Goal: Information Seeking & Learning: Learn about a topic

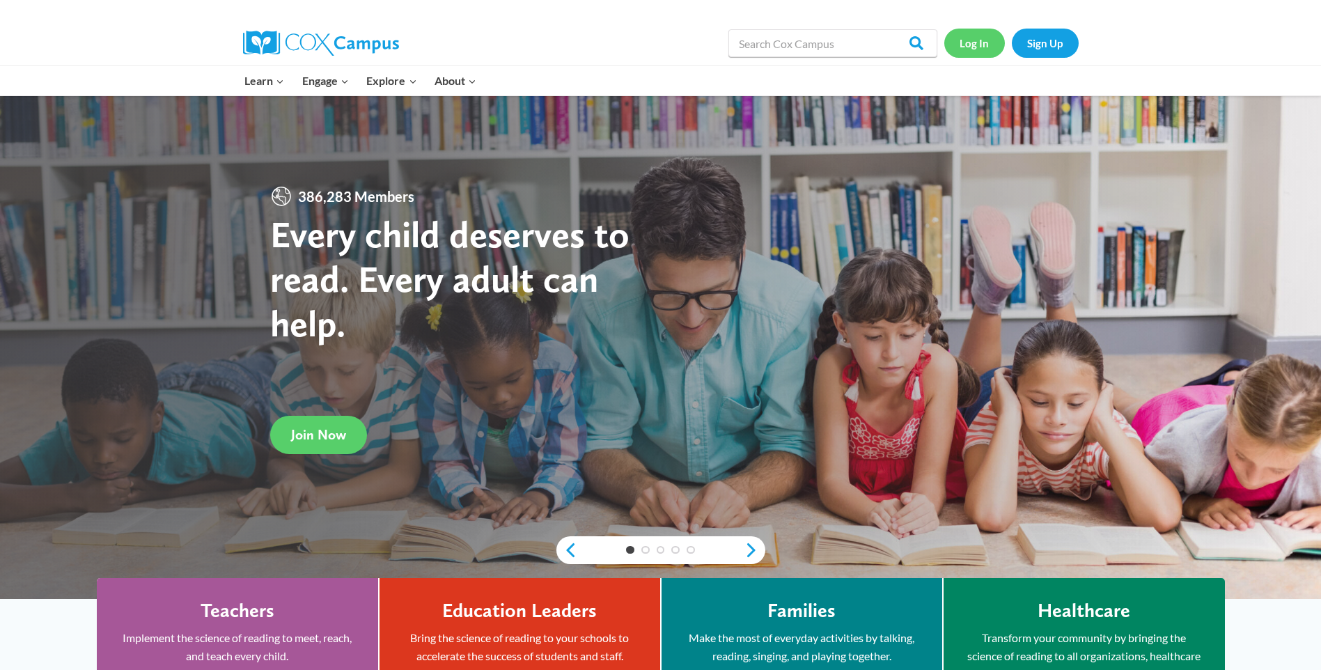
click at [959, 50] on link "Log In" at bounding box center [974, 43] width 61 height 29
click at [982, 38] on link "Log In" at bounding box center [974, 43] width 61 height 29
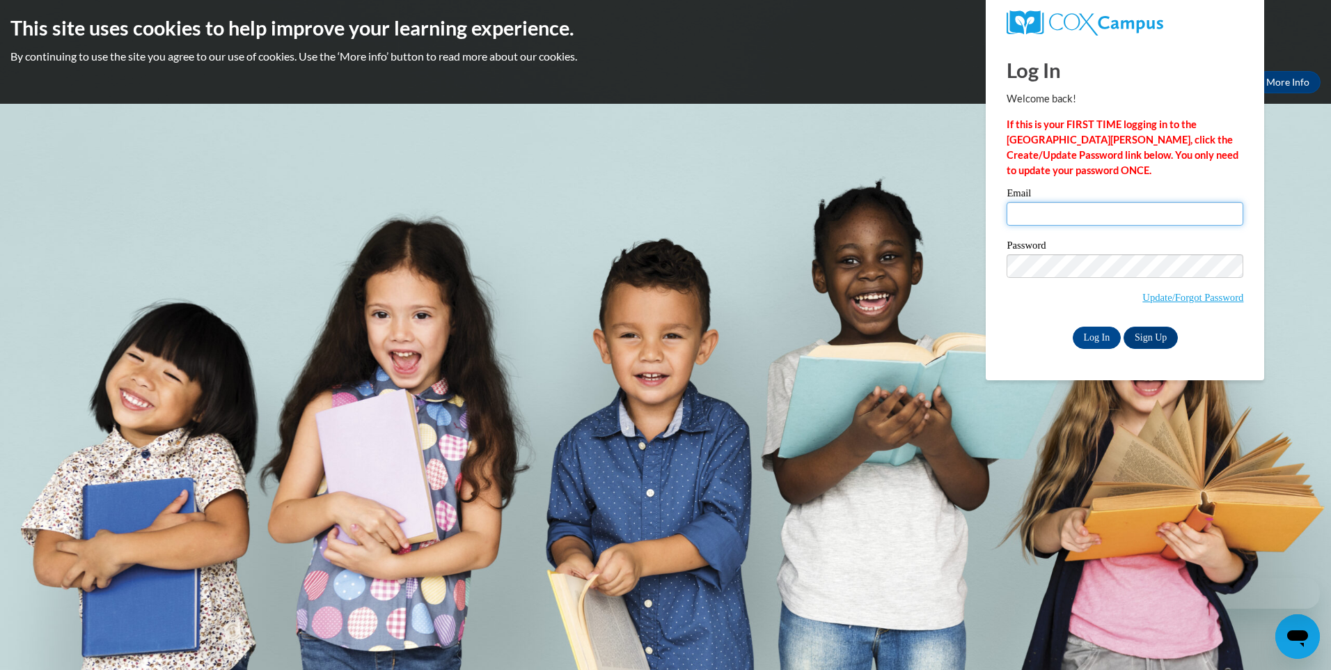
click at [1060, 223] on input "Email" at bounding box center [1125, 214] width 237 height 24
type input "breana.davidson7@gmail.com"
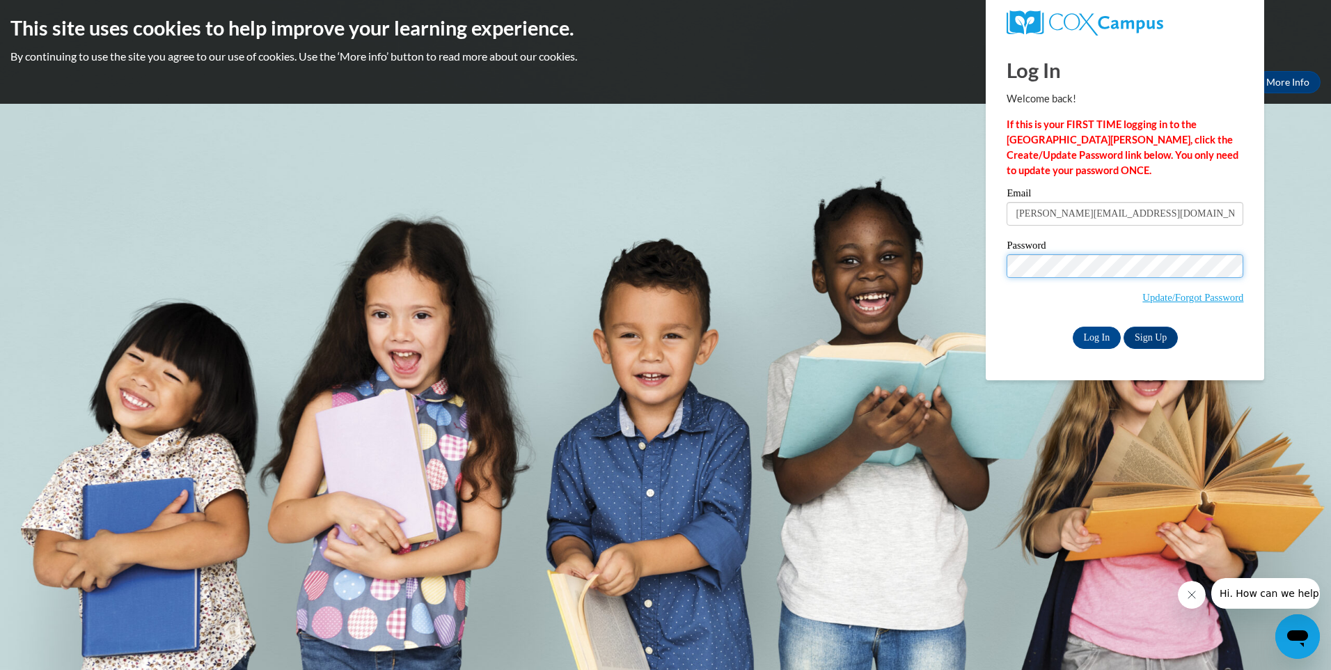
click at [1073, 327] on input "Log In" at bounding box center [1097, 338] width 49 height 22
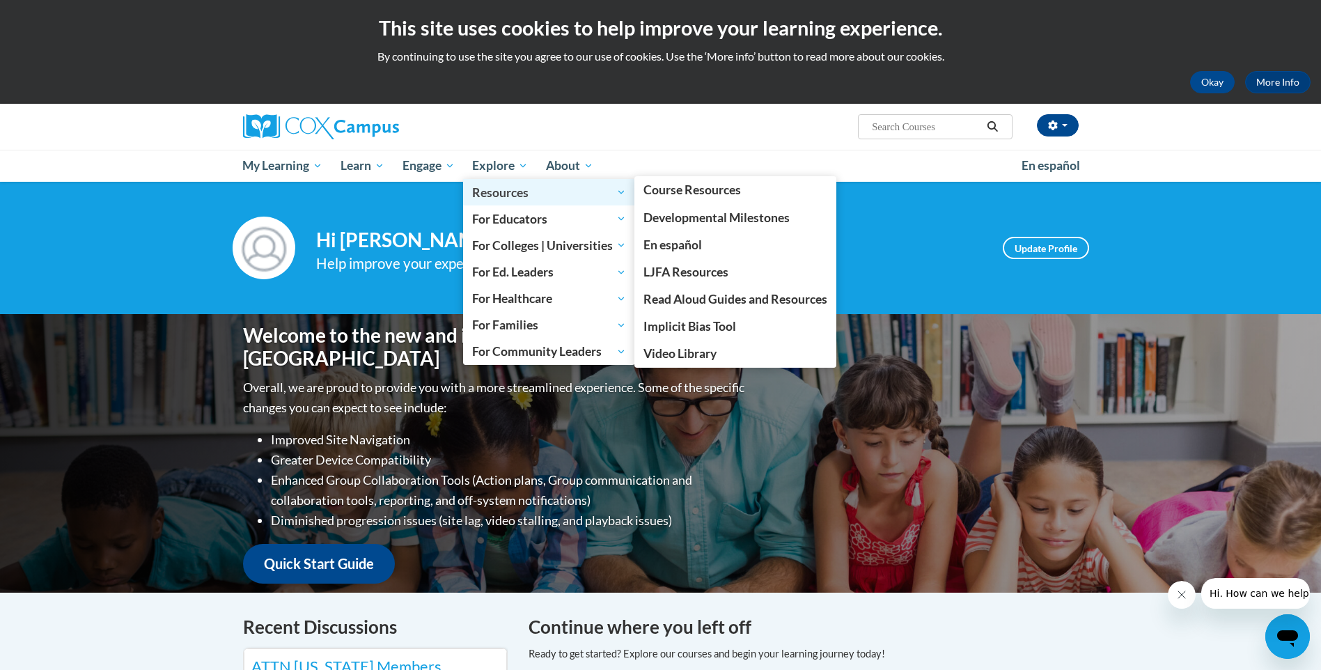
click at [515, 188] on span "Resources" at bounding box center [549, 192] width 154 height 17
click at [523, 194] on span "Resources" at bounding box center [549, 192] width 154 height 17
click at [686, 221] on span "Developmental Milestones" at bounding box center [716, 217] width 146 height 15
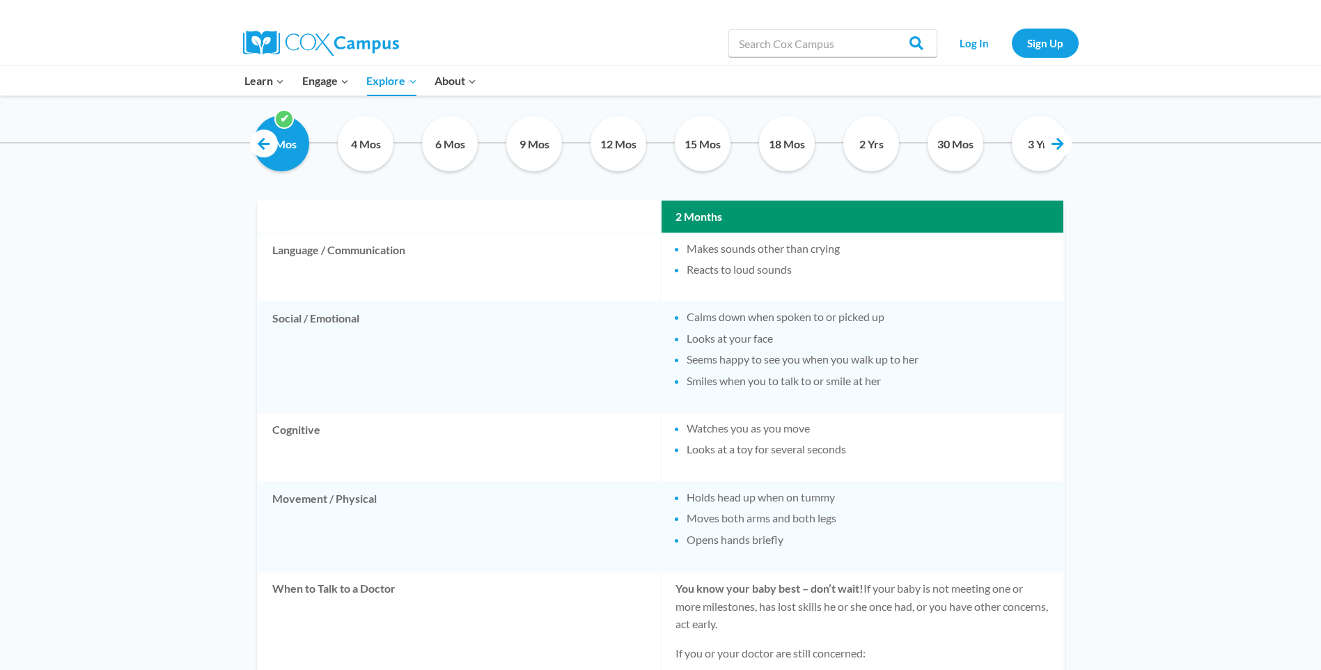
scroll to position [766, 0]
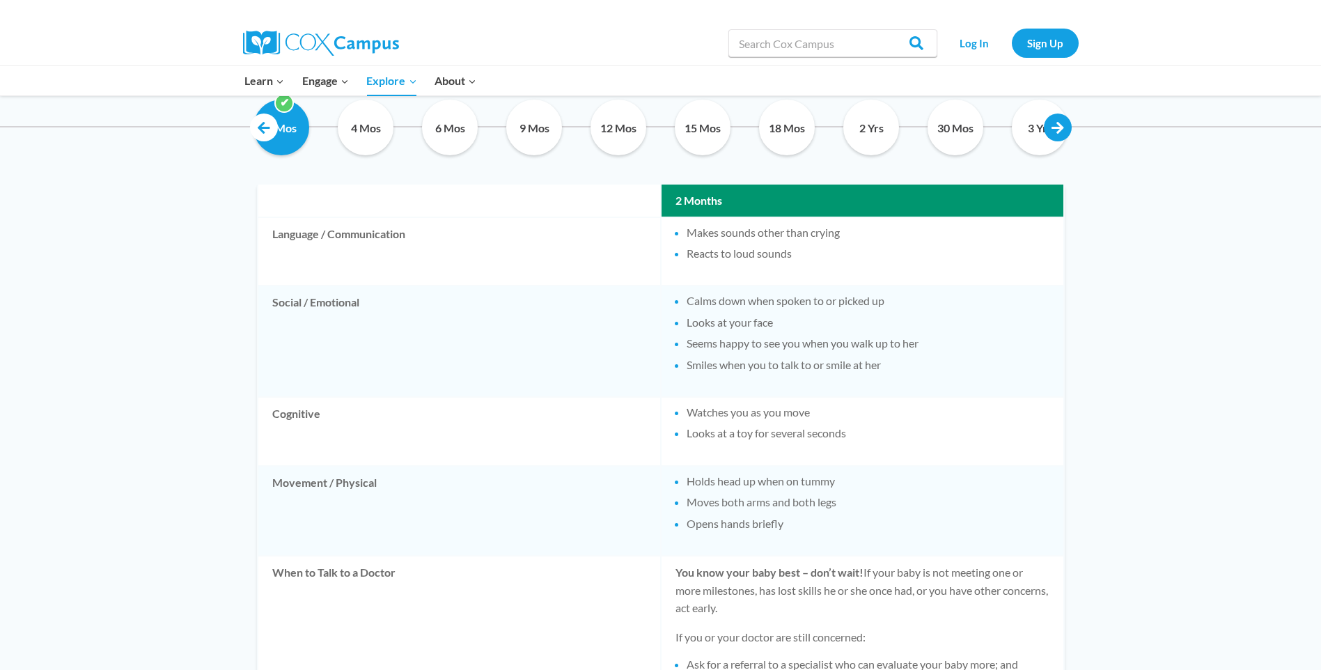
click at [1061, 125] on link at bounding box center [1058, 127] width 28 height 28
click at [1059, 126] on link at bounding box center [1058, 127] width 28 height 28
click at [1065, 133] on link at bounding box center [1058, 127] width 28 height 28
click at [1065, 132] on link at bounding box center [1058, 127] width 28 height 28
click at [1040, 143] on input "5 Yrs" at bounding box center [1039, 128] width 63 height 56
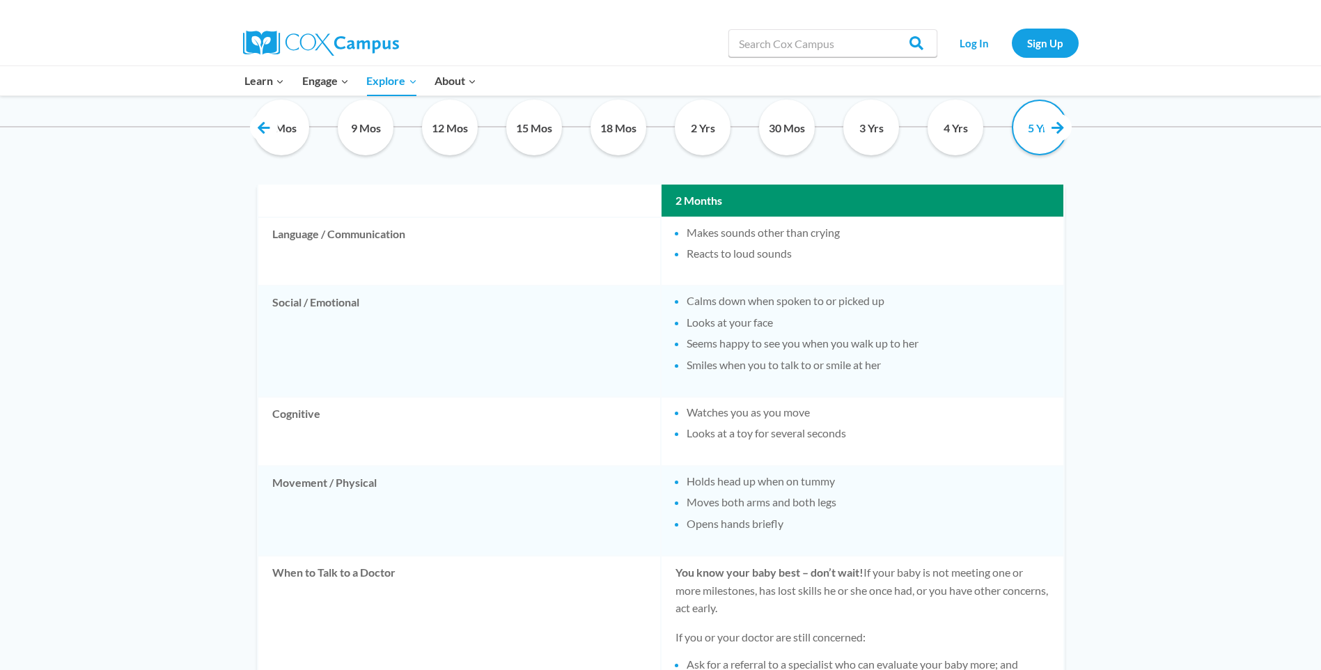
checkbox input "true"
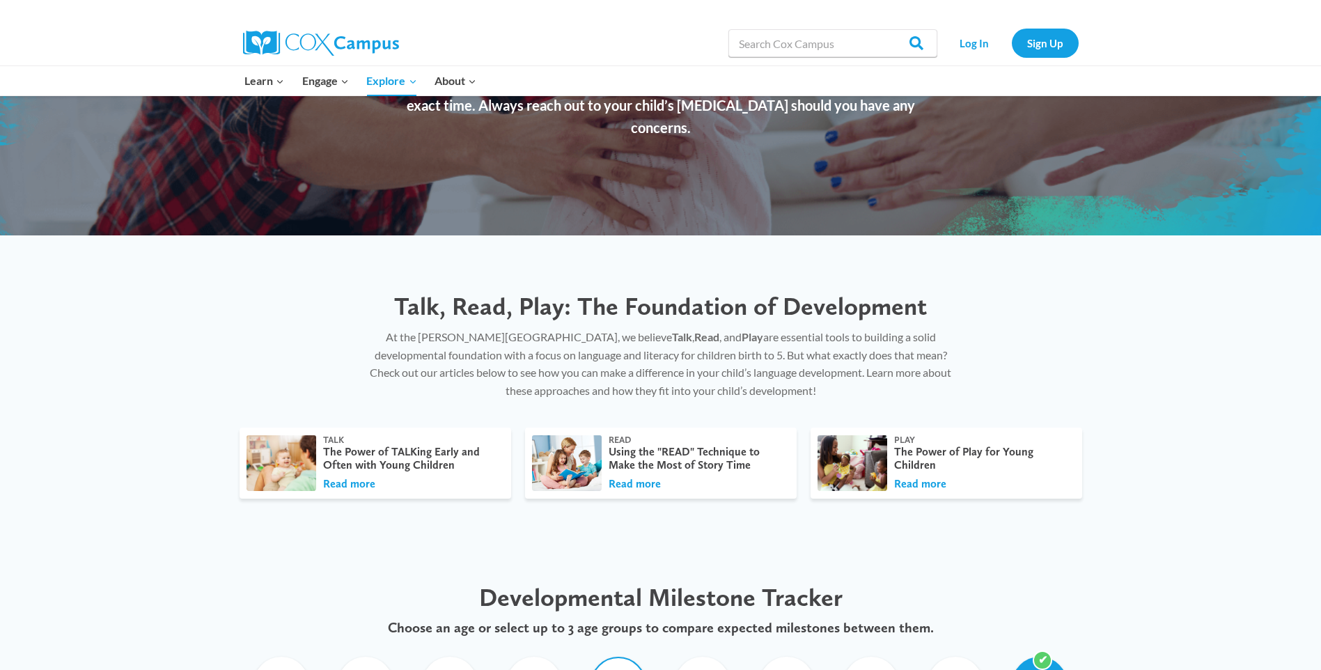
scroll to position [0, 0]
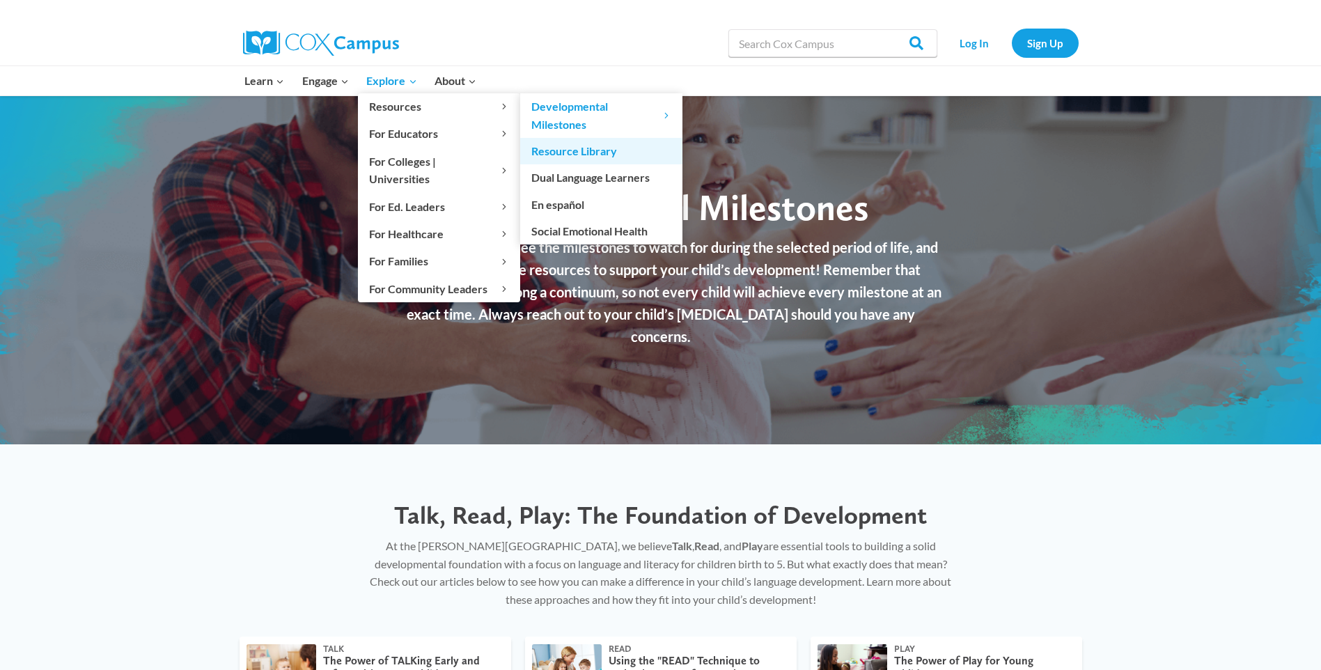
click at [537, 149] on link "Resource Library" at bounding box center [601, 151] width 162 height 26
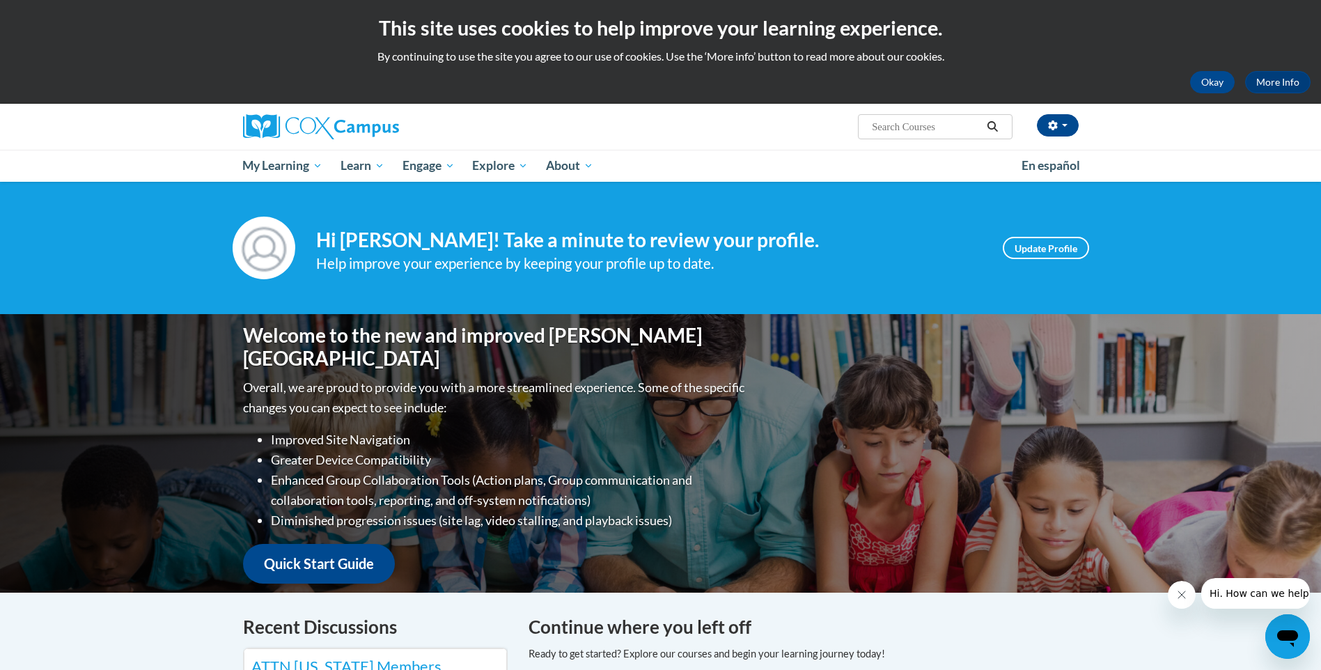
click at [914, 132] on input "Search..." at bounding box center [925, 126] width 111 height 17
type input "start reads"
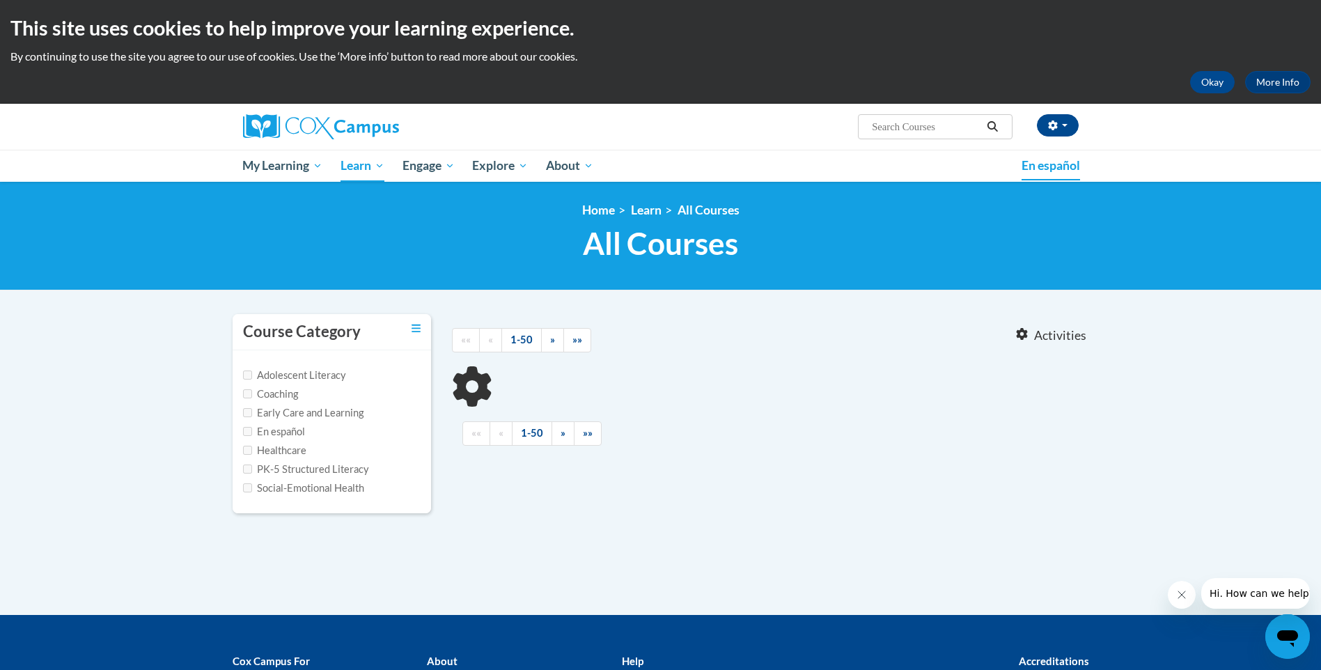
type input "start reads"
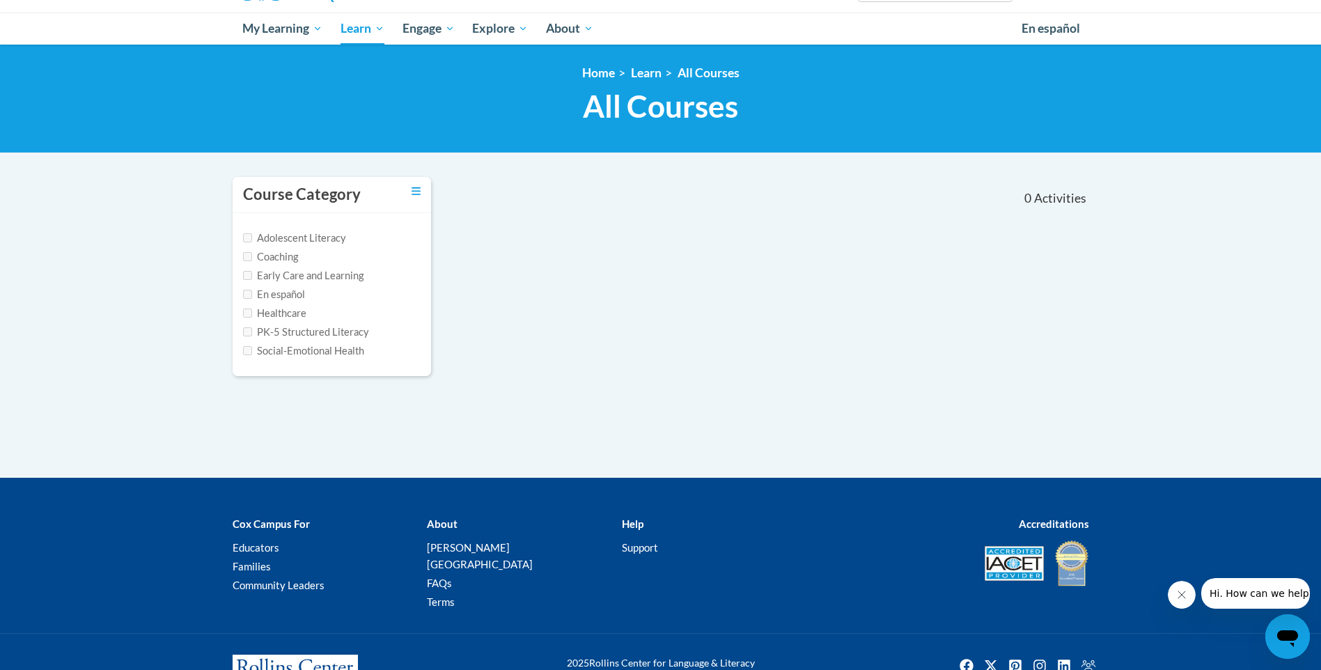
scroll to position [175, 0]
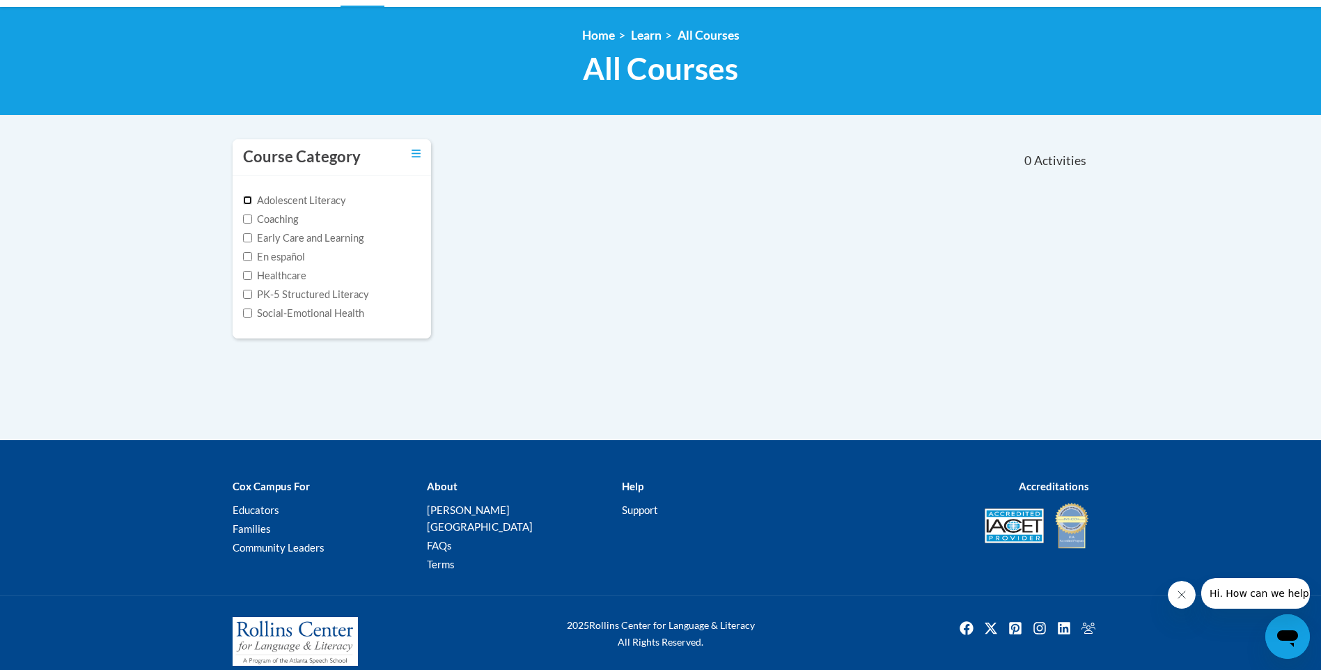
click at [249, 200] on input "Adolescent Literacy" at bounding box center [247, 200] width 9 height 9
checkbox input "true"
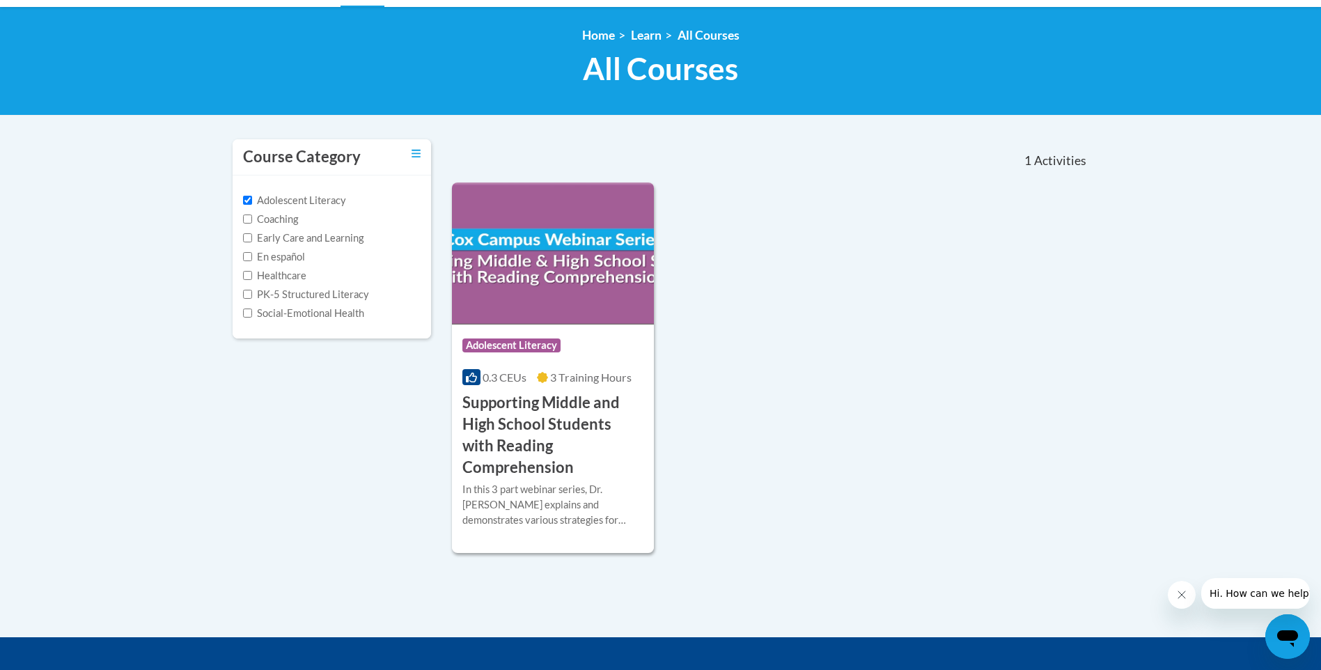
scroll to position [0, 0]
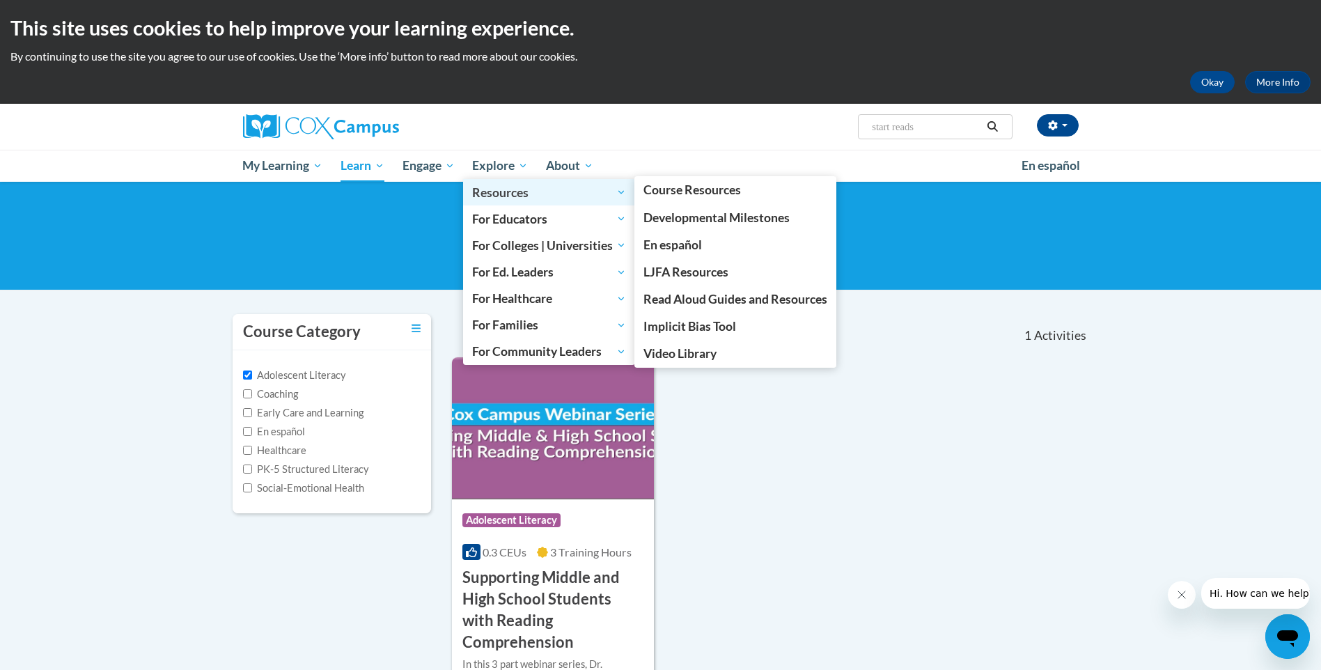
click at [511, 191] on span "Resources" at bounding box center [549, 192] width 154 height 17
click at [680, 296] on span "Read Aloud Guides and Resources" at bounding box center [735, 299] width 184 height 15
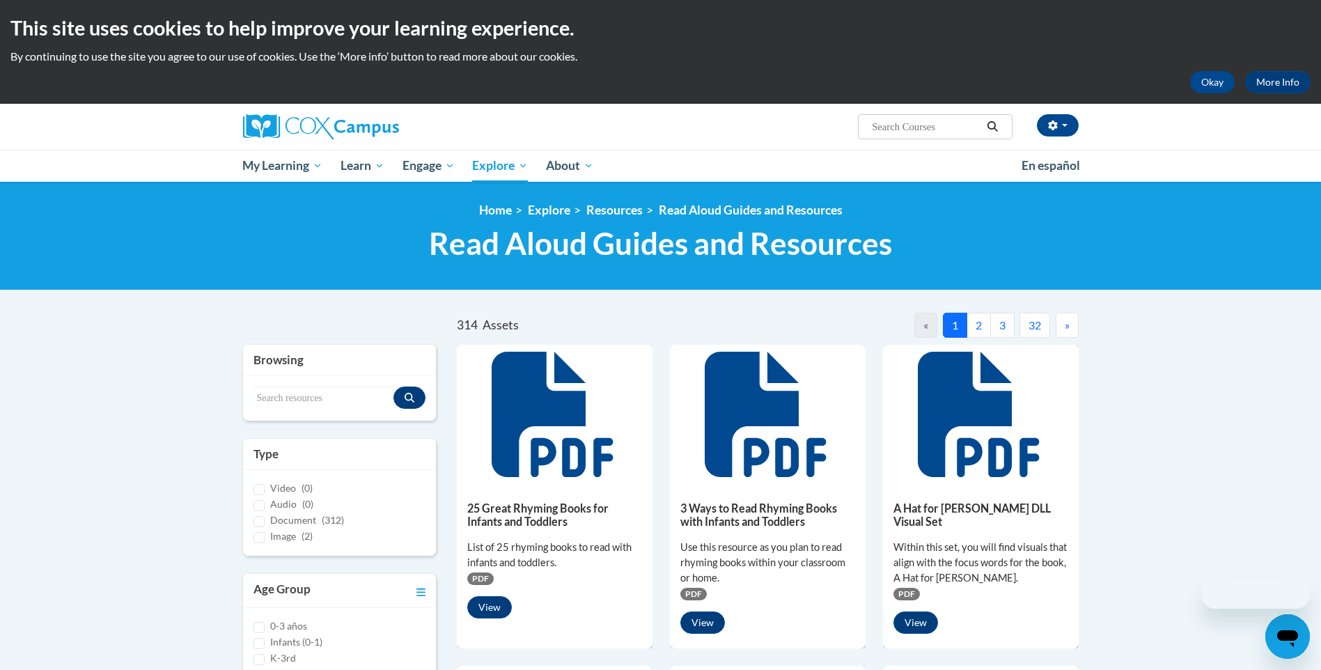
scroll to position [279, 0]
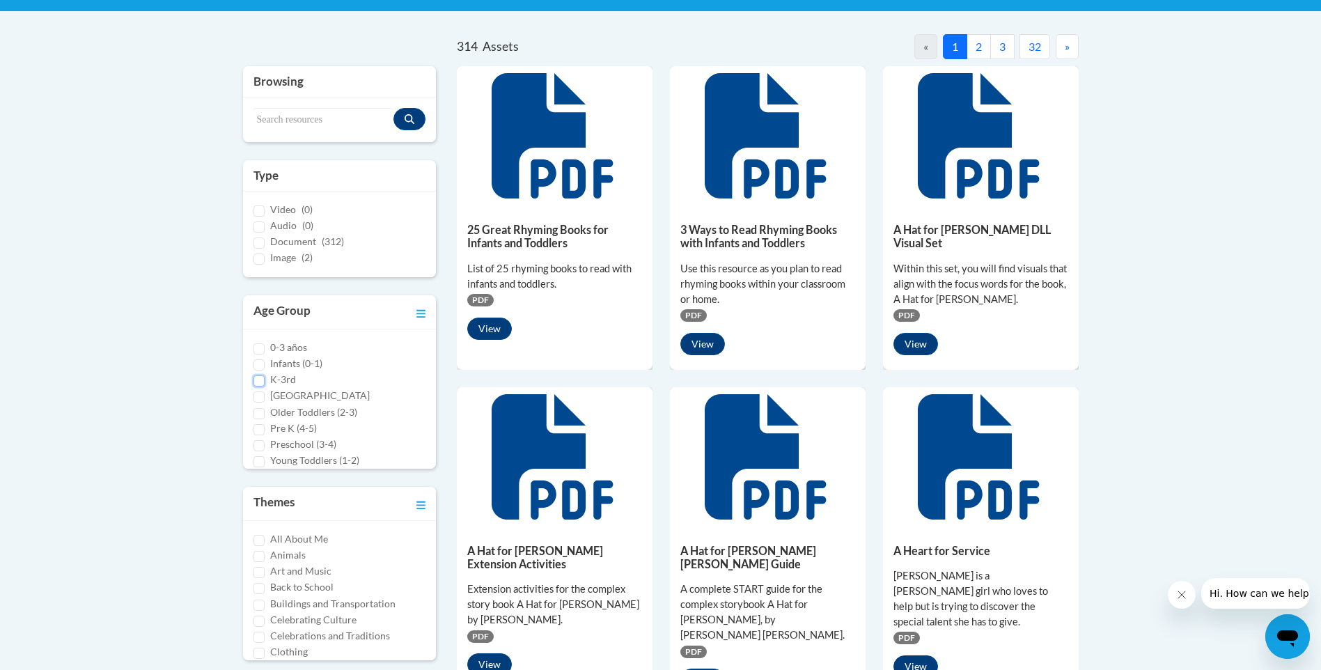
click at [260, 382] on input "K-3rd" at bounding box center [258, 380] width 11 height 11
checkbox input "true"
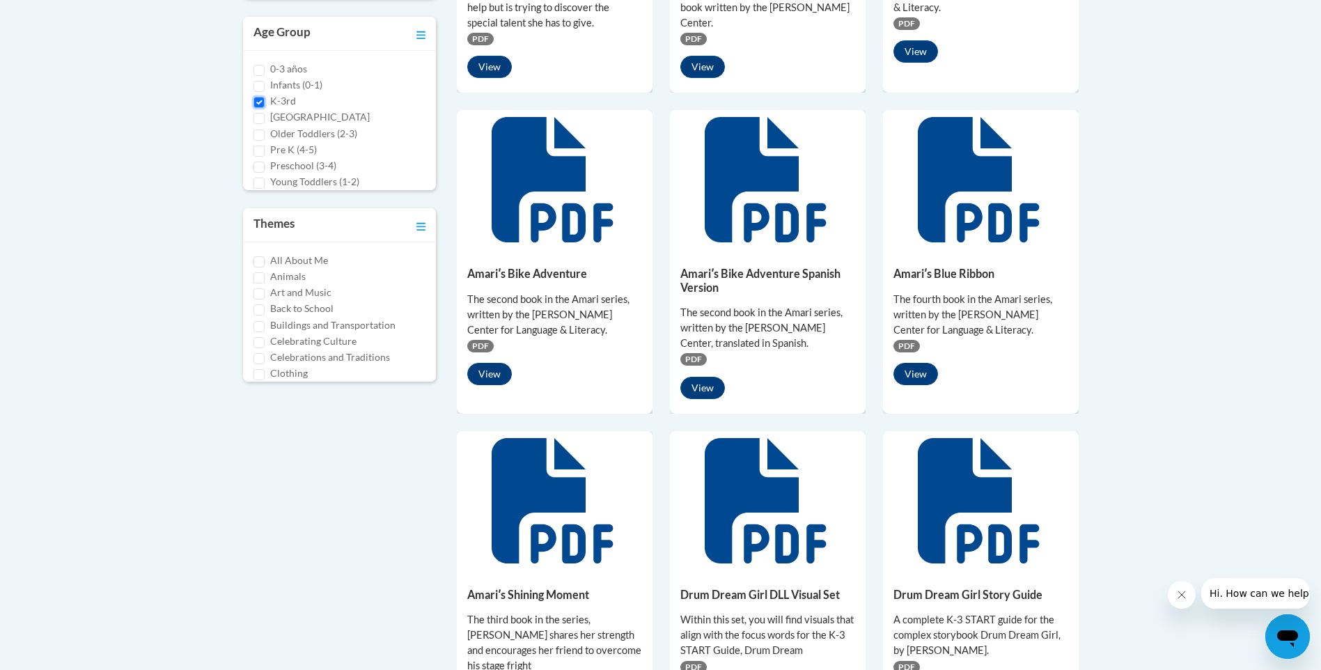
scroll to position [209, 0]
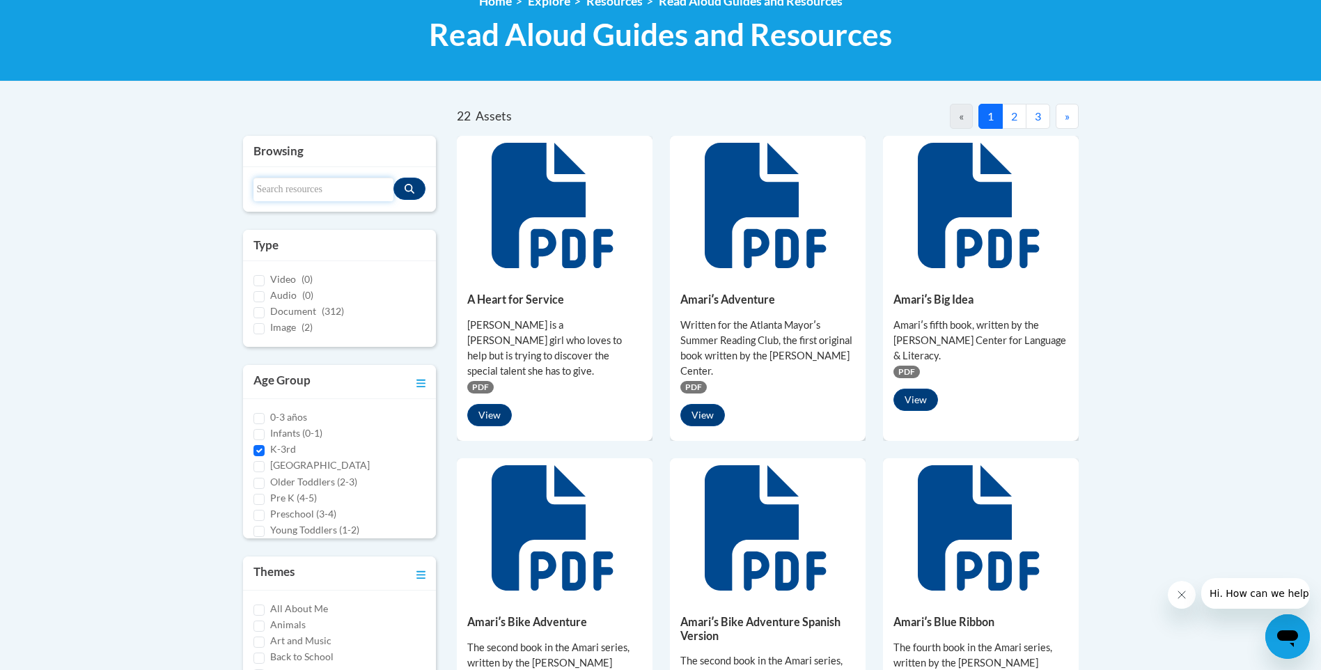
click at [355, 198] on input "Search resources" at bounding box center [323, 190] width 141 height 24
type input "tips reads"
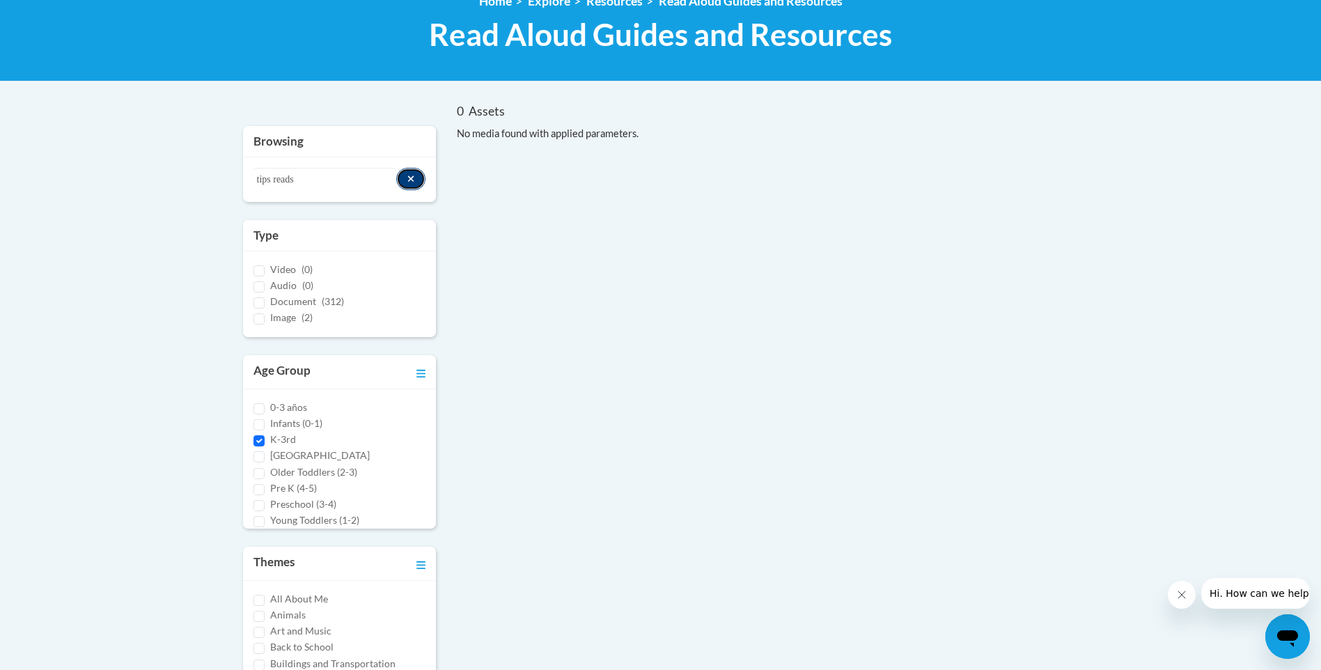
click at [409, 179] on icon "Search resources" at bounding box center [411, 179] width 8 height 10
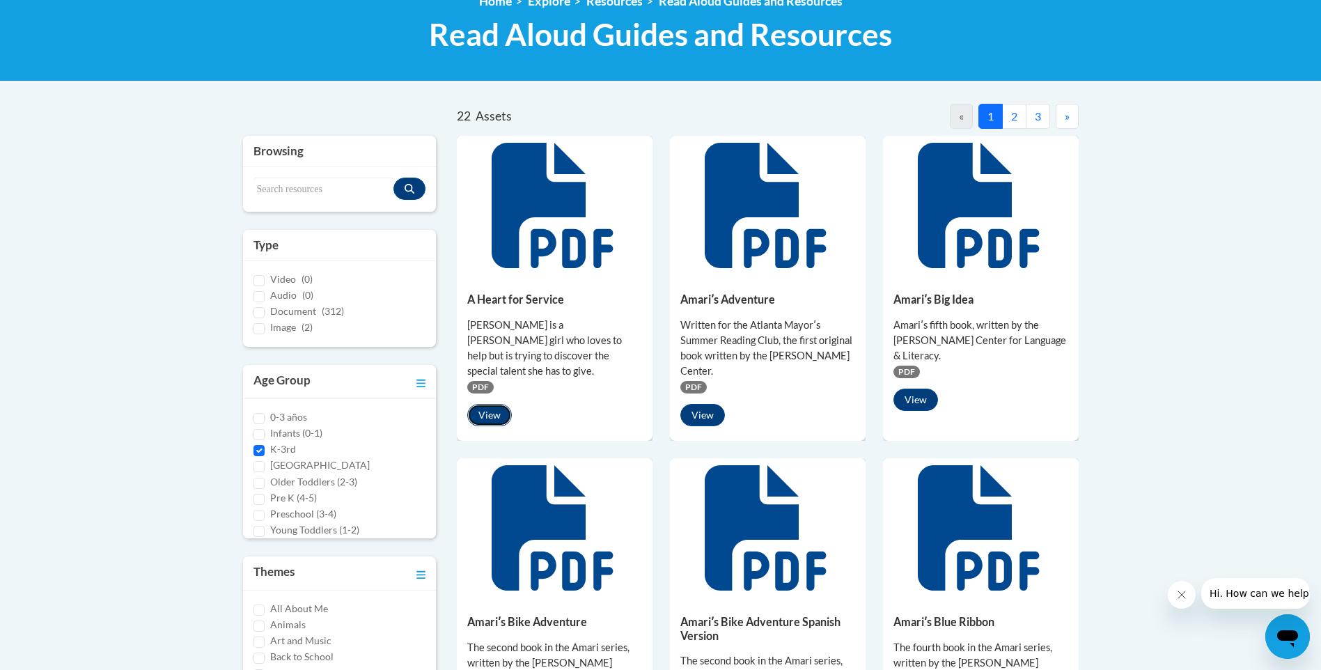
click at [499, 404] on button "View" at bounding box center [489, 415] width 45 height 22
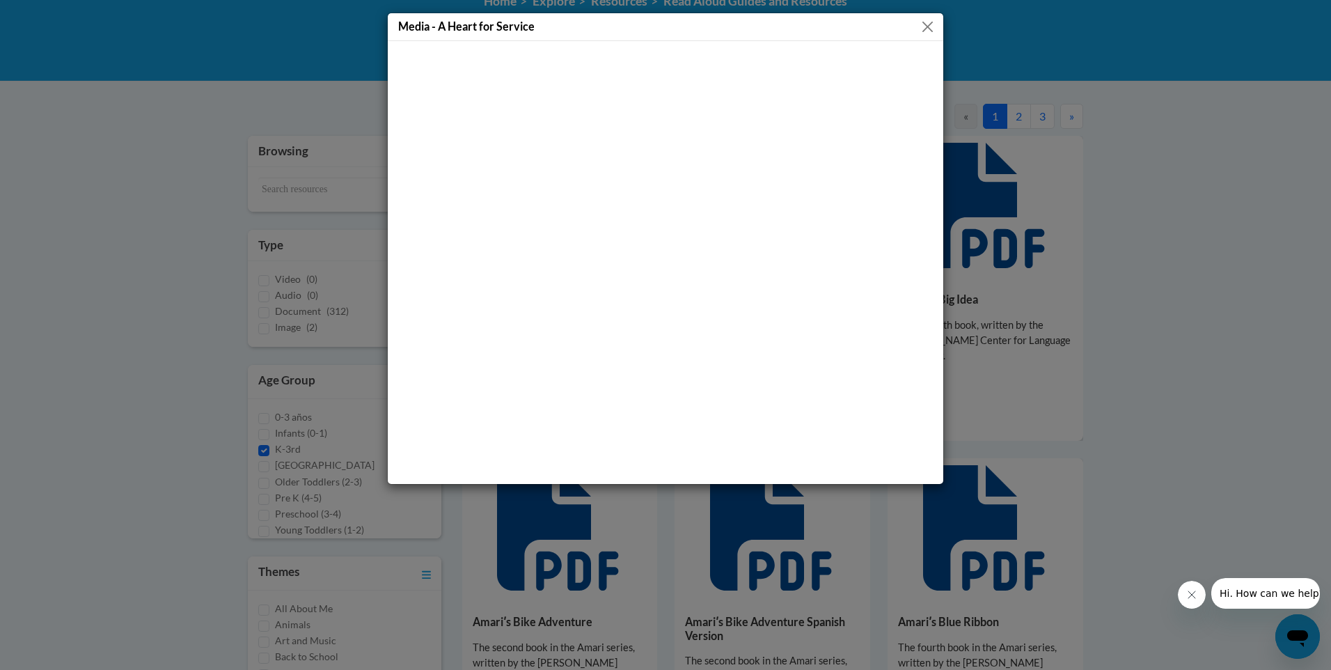
click at [918, 29] on div "Media - A Heart for Service" at bounding box center [666, 27] width 556 height 28
click at [929, 24] on button "Close" at bounding box center [927, 26] width 17 height 17
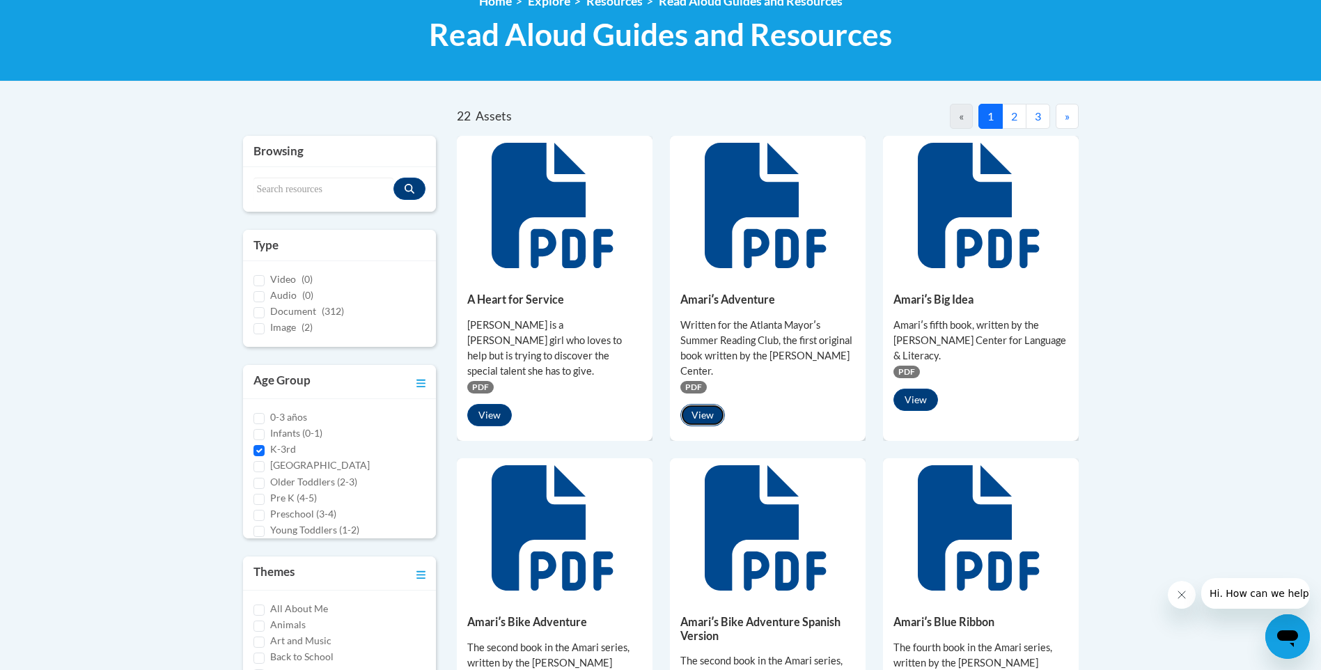
click at [695, 404] on button "View" at bounding box center [702, 415] width 45 height 22
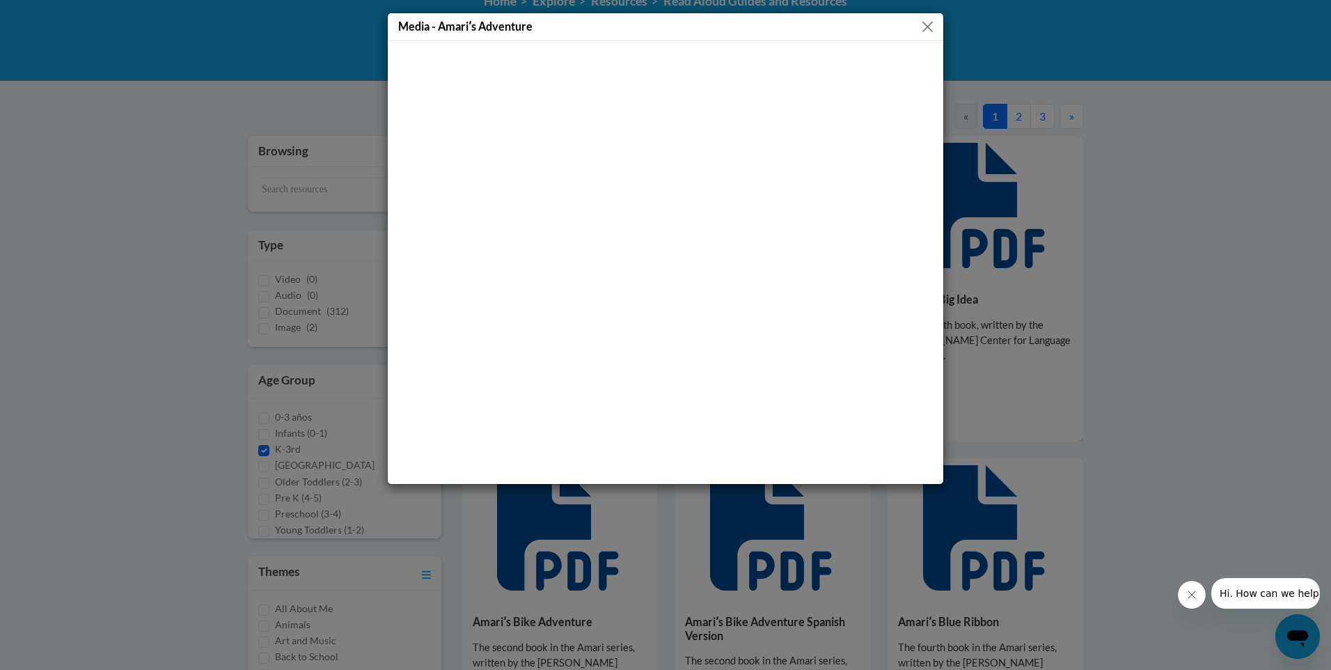
click at [932, 28] on button "Close" at bounding box center [927, 26] width 17 height 17
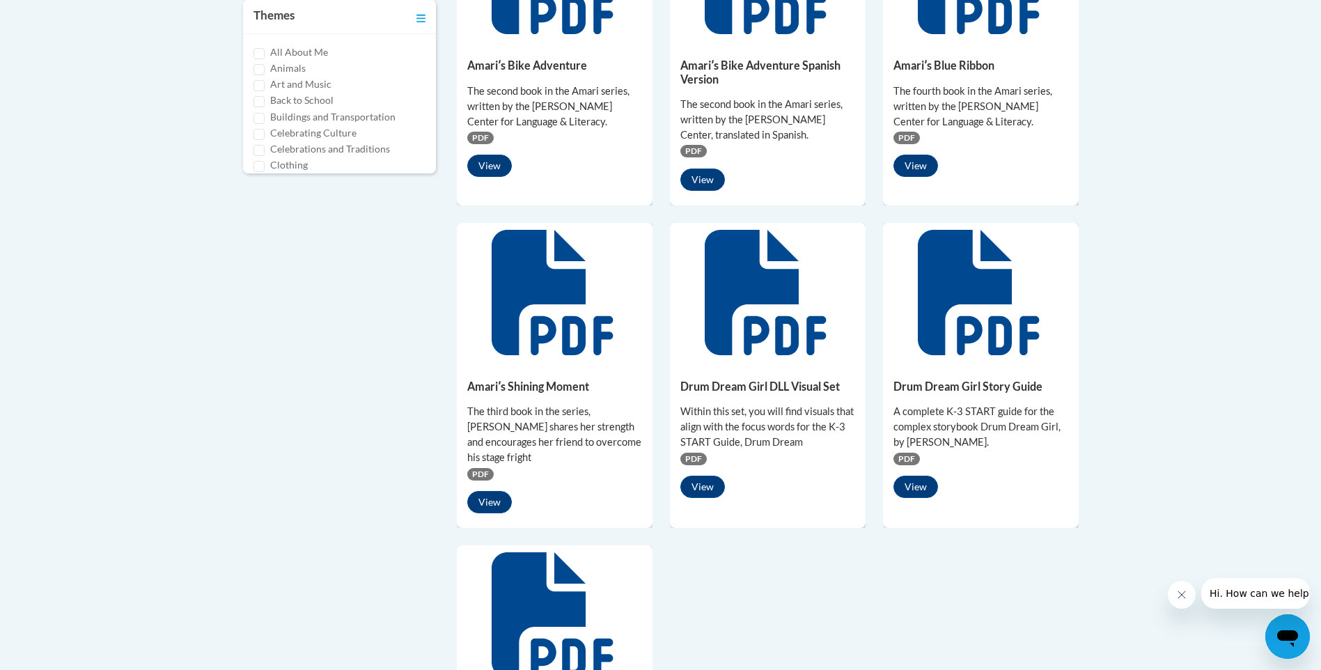
scroll to position [766, 0]
click at [706, 475] on button "View" at bounding box center [702, 486] width 45 height 22
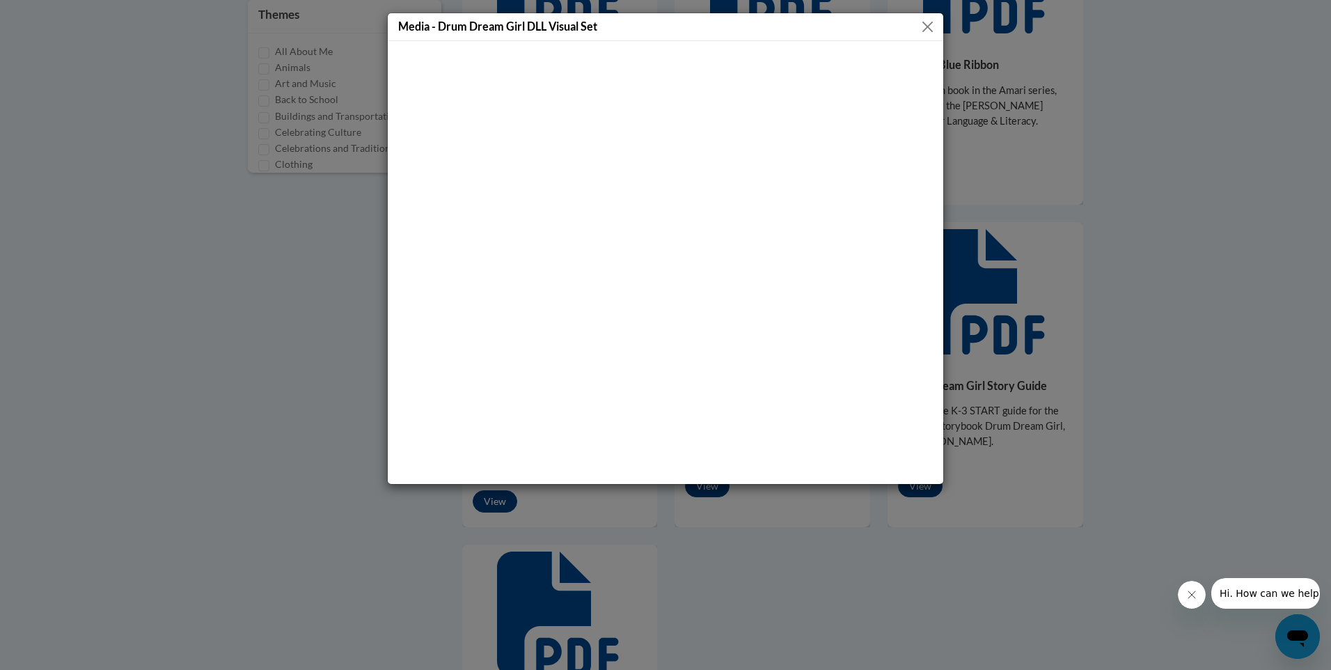
click at [927, 35] on button "Close" at bounding box center [927, 26] width 17 height 17
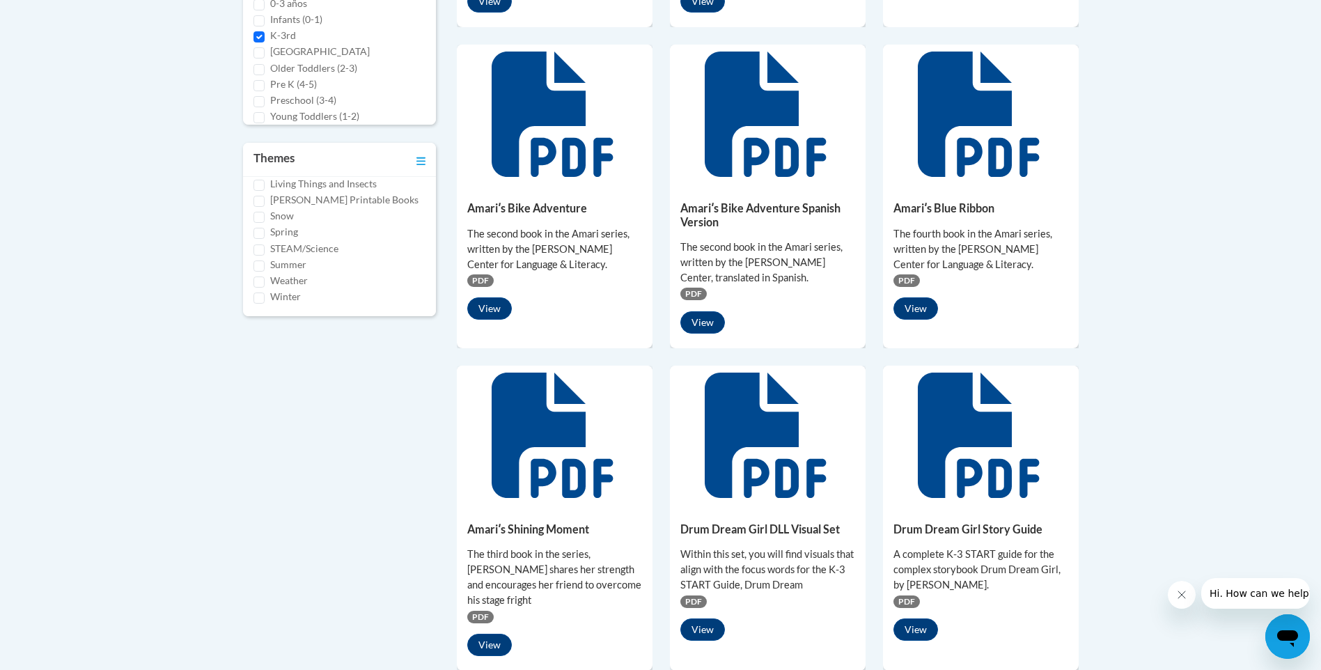
scroll to position [487, 0]
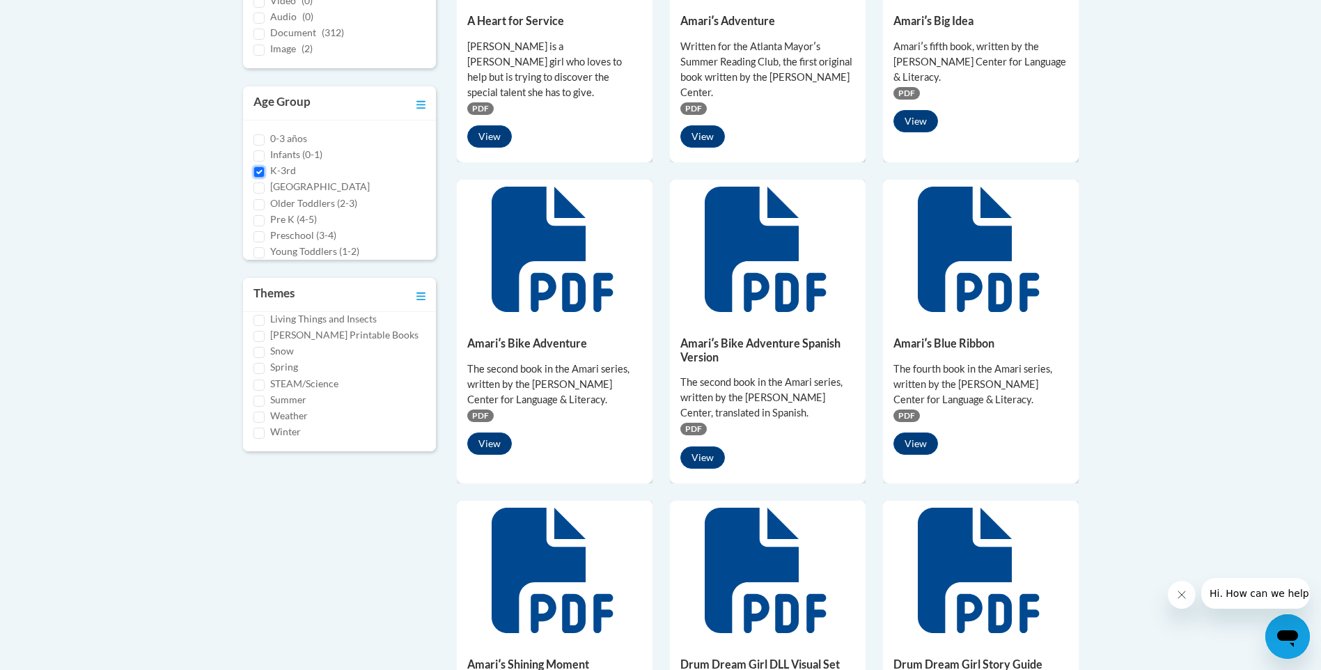
click at [262, 172] on input "K-3rd" at bounding box center [258, 171] width 11 height 11
checkbox input "false"
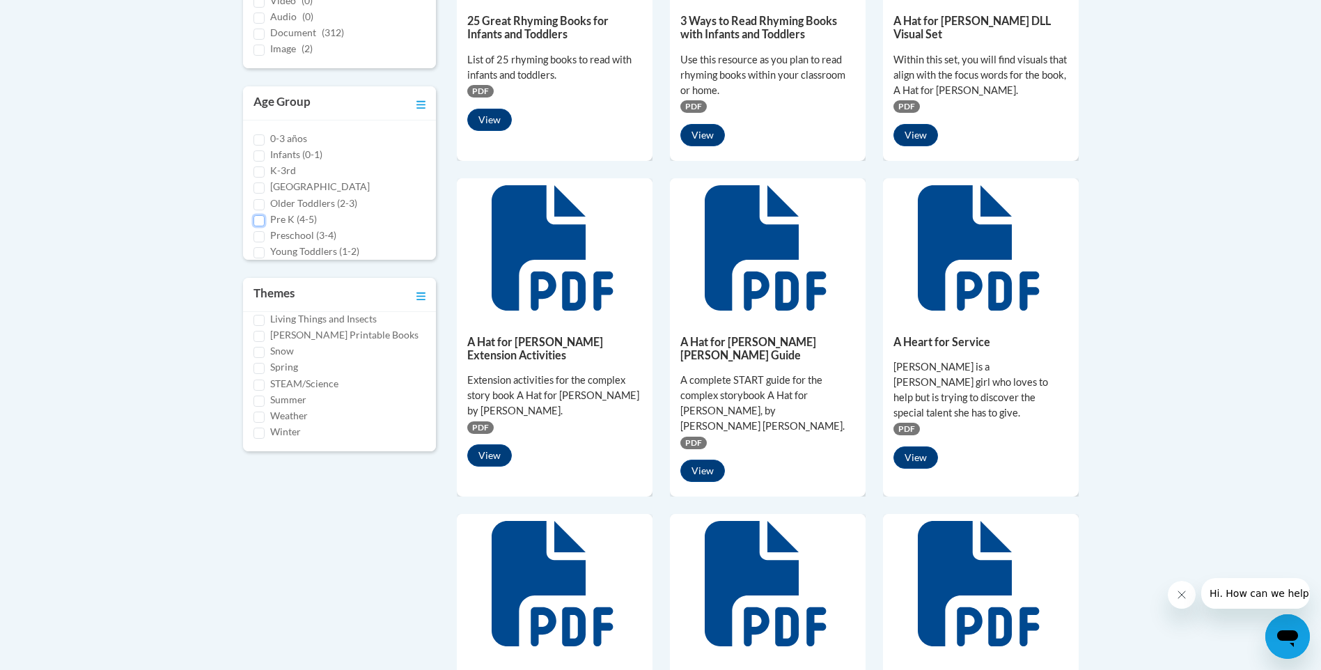
click at [260, 222] on input "Pre K (4-5)" at bounding box center [258, 220] width 11 height 11
checkbox input "true"
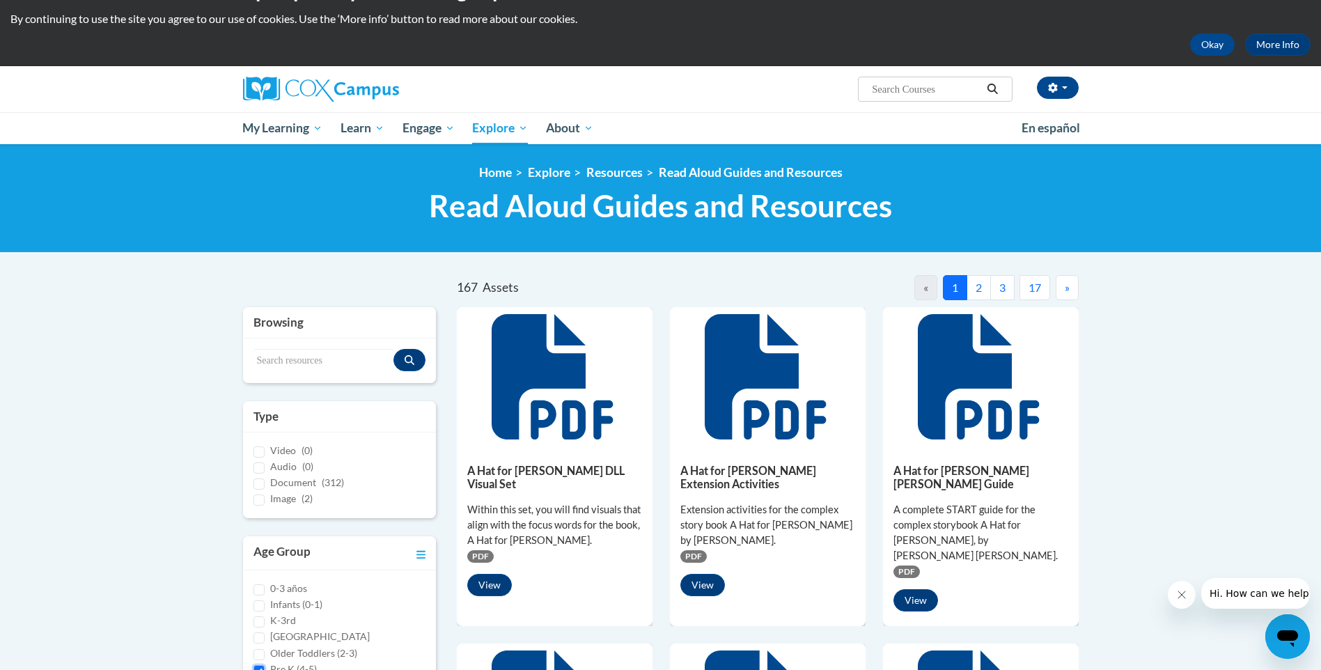
scroll to position [0, 0]
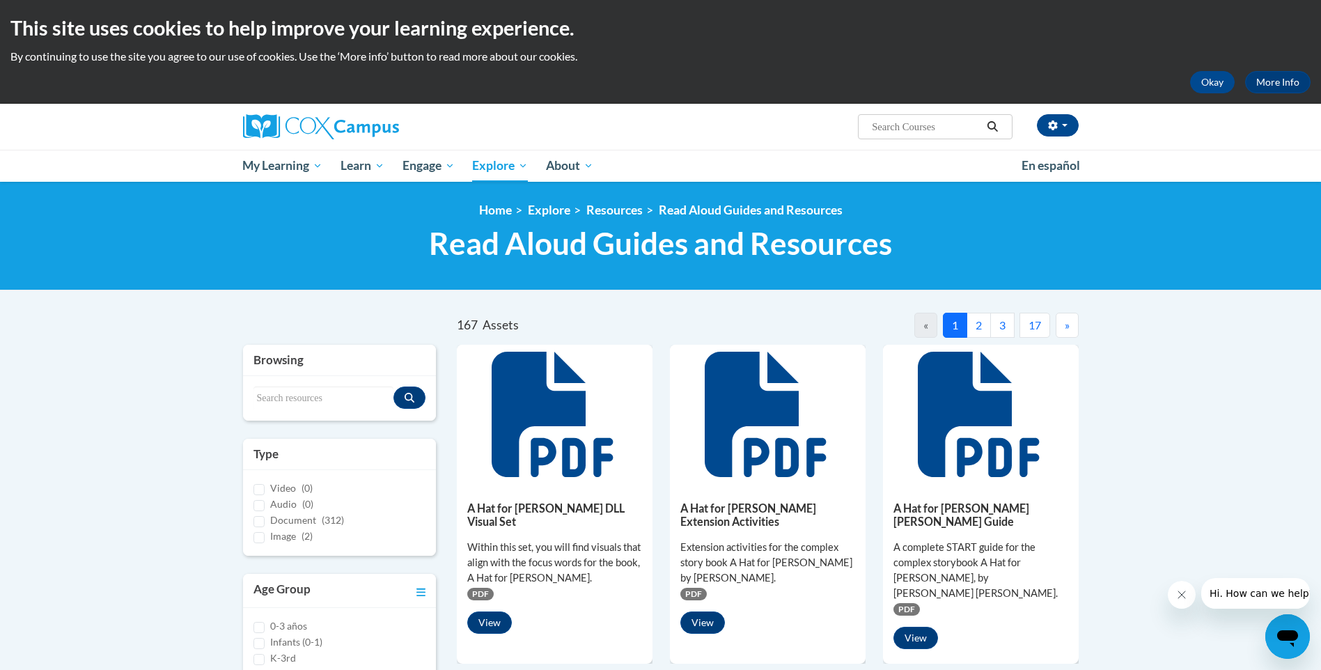
click at [976, 334] on button "2" at bounding box center [978, 325] width 24 height 25
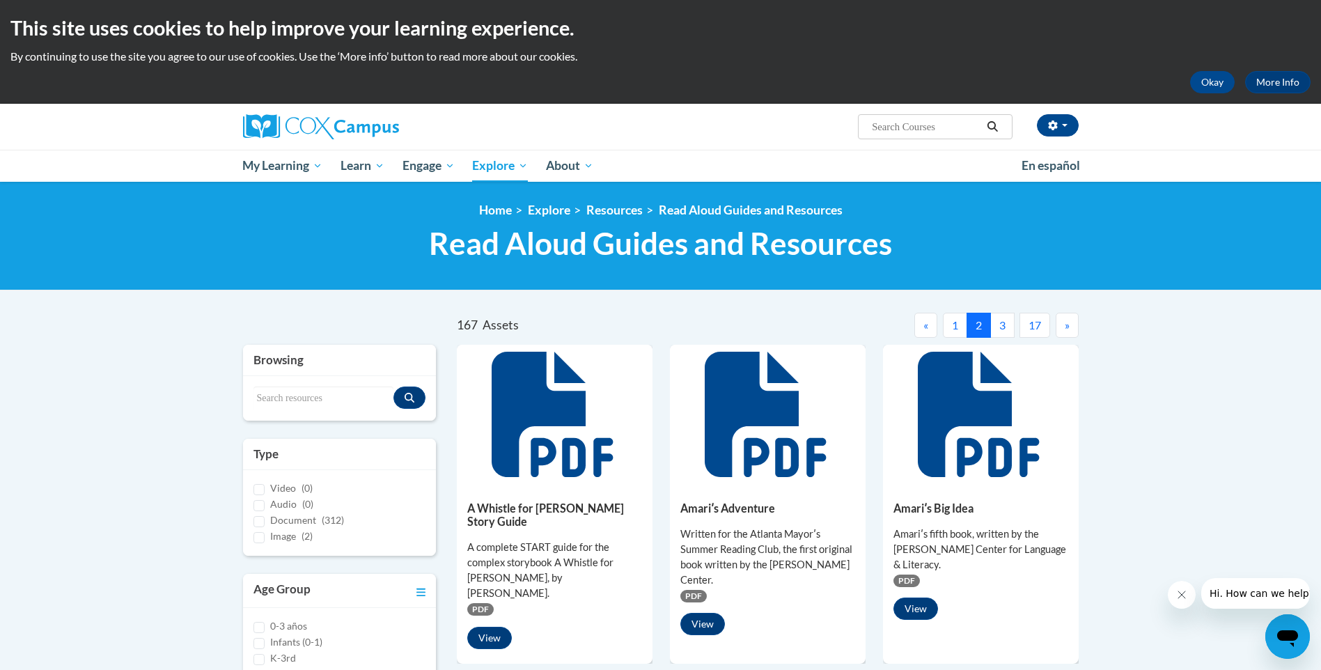
click at [995, 326] on button "3" at bounding box center [1002, 325] width 24 height 25
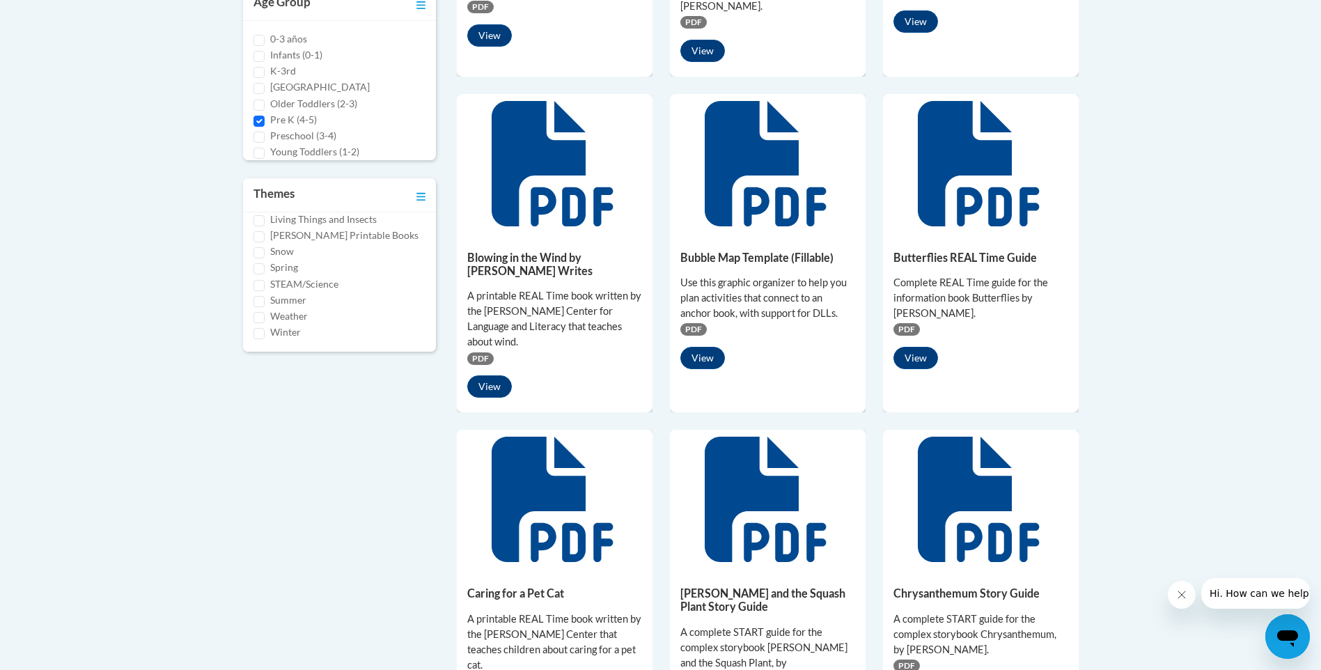
scroll to position [766, 0]
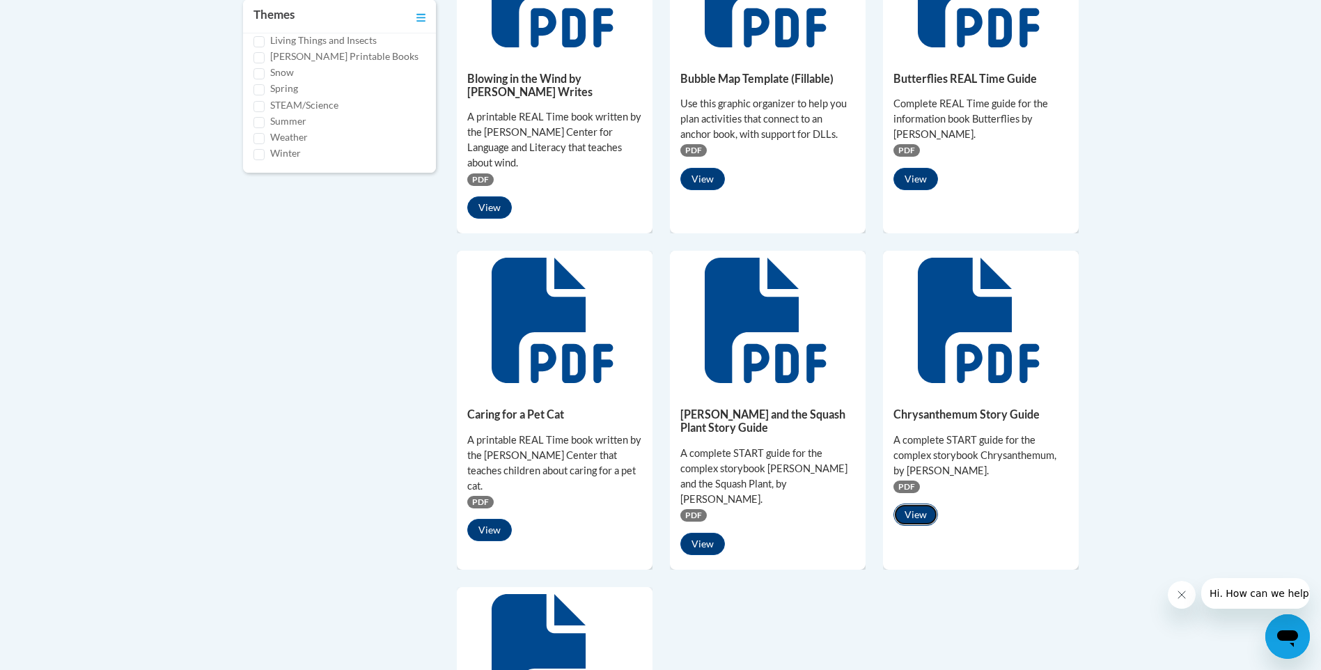
click at [929, 503] on button "View" at bounding box center [915, 514] width 45 height 22
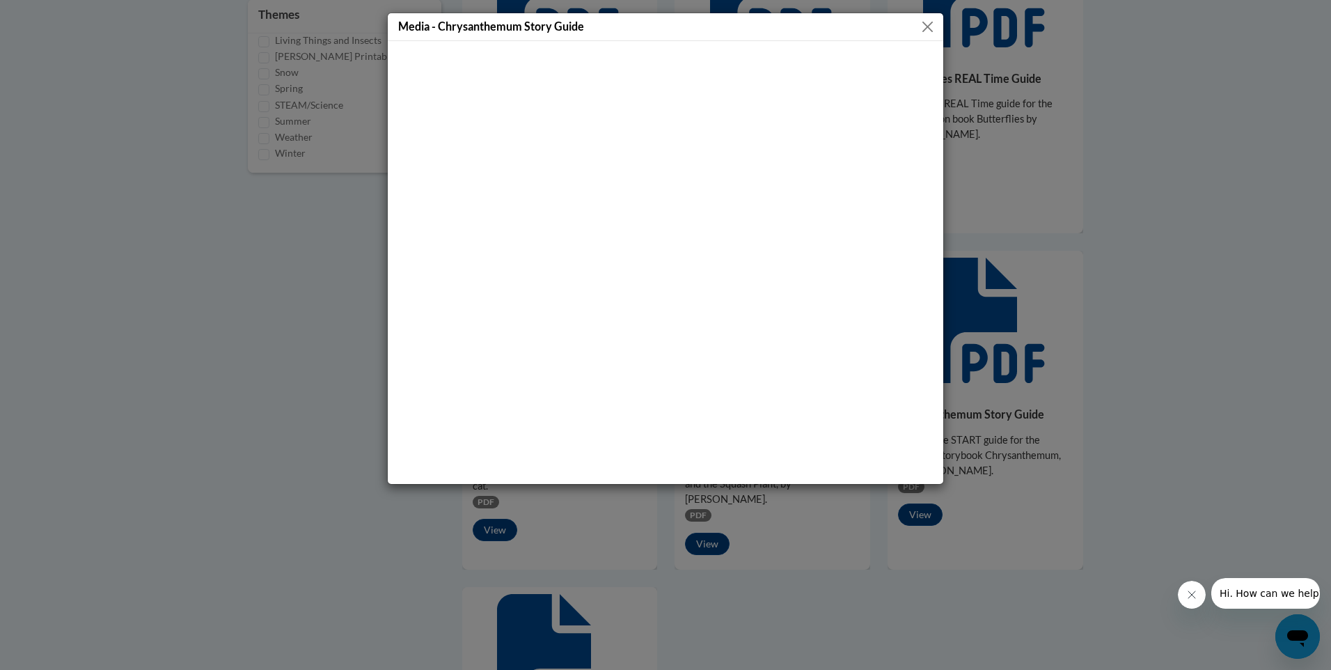
click at [925, 24] on button "Close" at bounding box center [927, 26] width 17 height 17
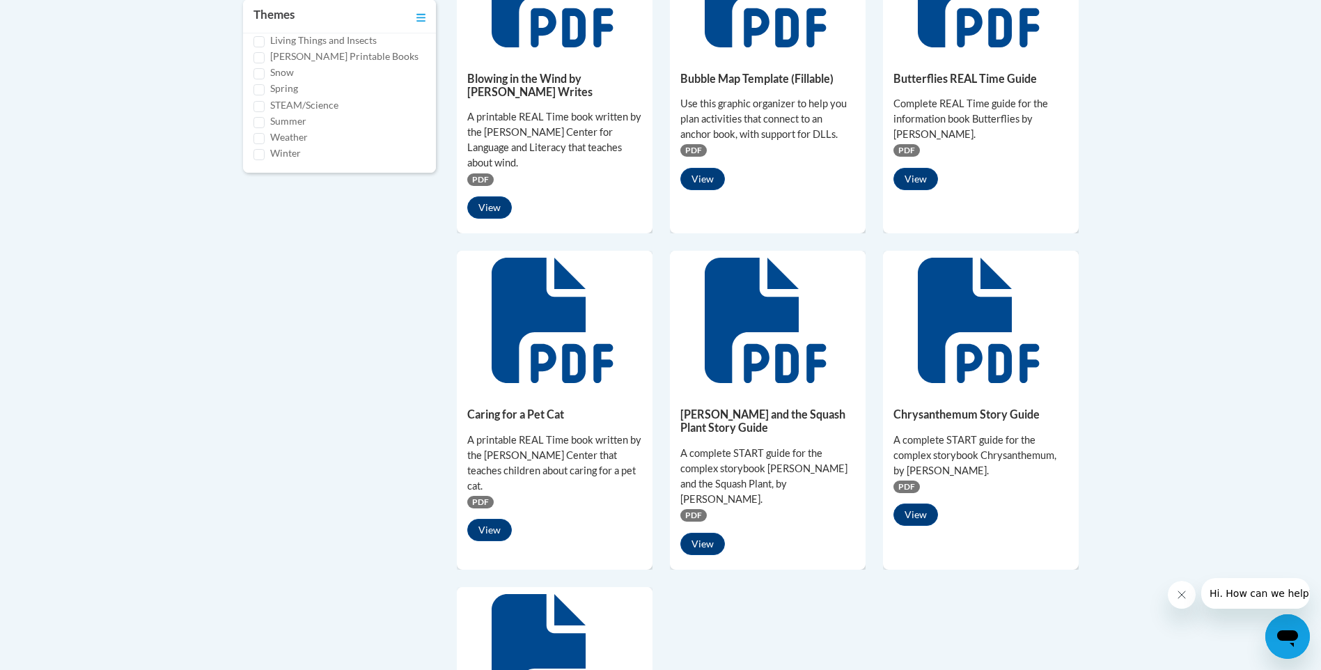
click at [478, 469] on div "Caring for a Pet Cat A printable REAL Time book written by the [PERSON_NAME] Ce…" at bounding box center [555, 471] width 196 height 162
click at [483, 519] on button "View" at bounding box center [489, 530] width 45 height 22
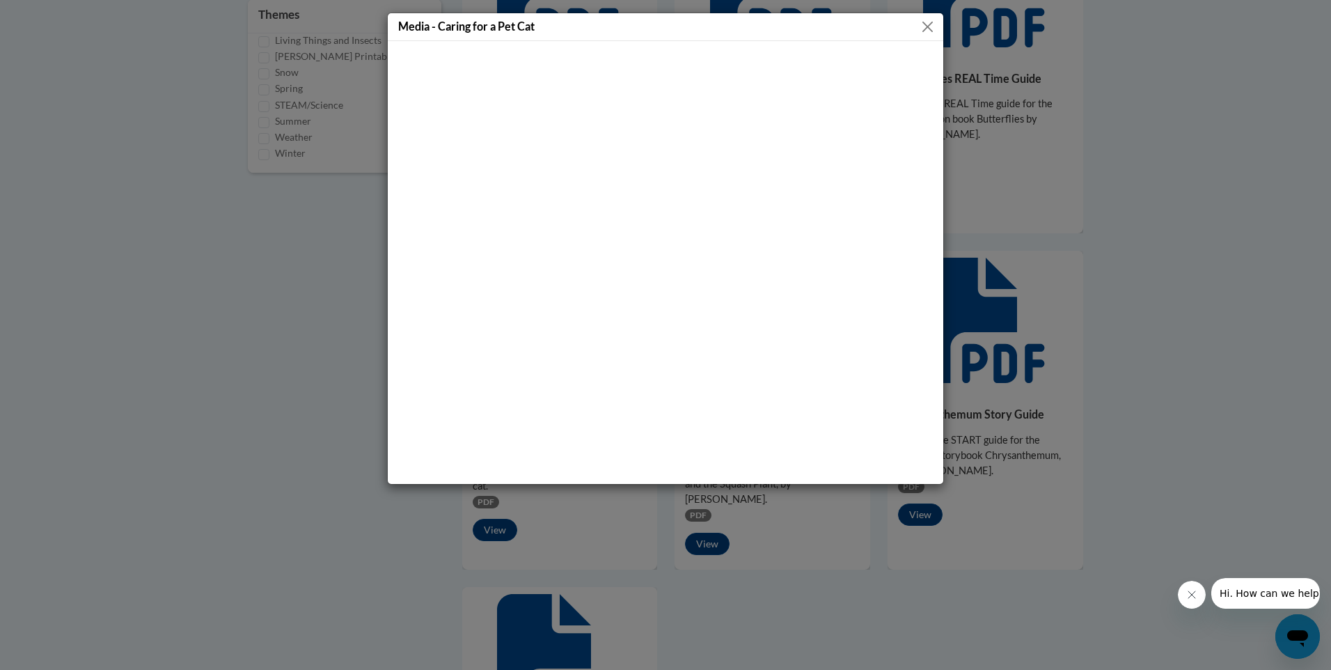
click at [930, 21] on button "Close" at bounding box center [927, 26] width 17 height 17
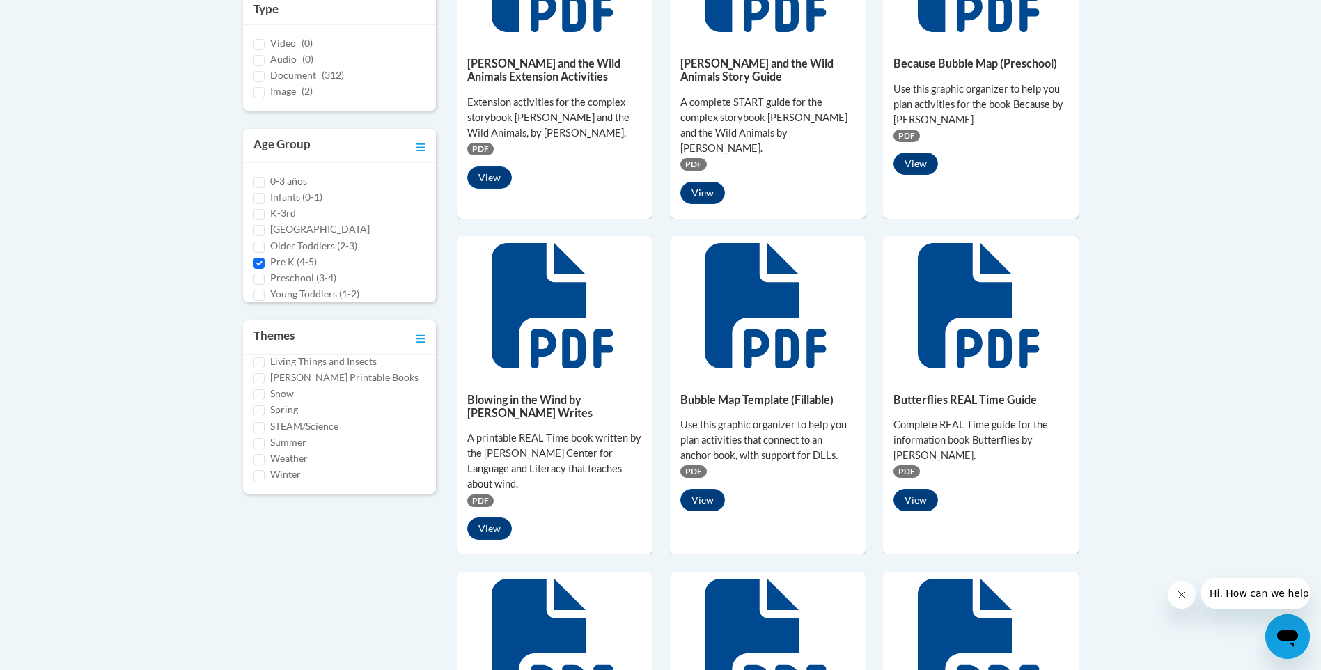
scroll to position [487, 0]
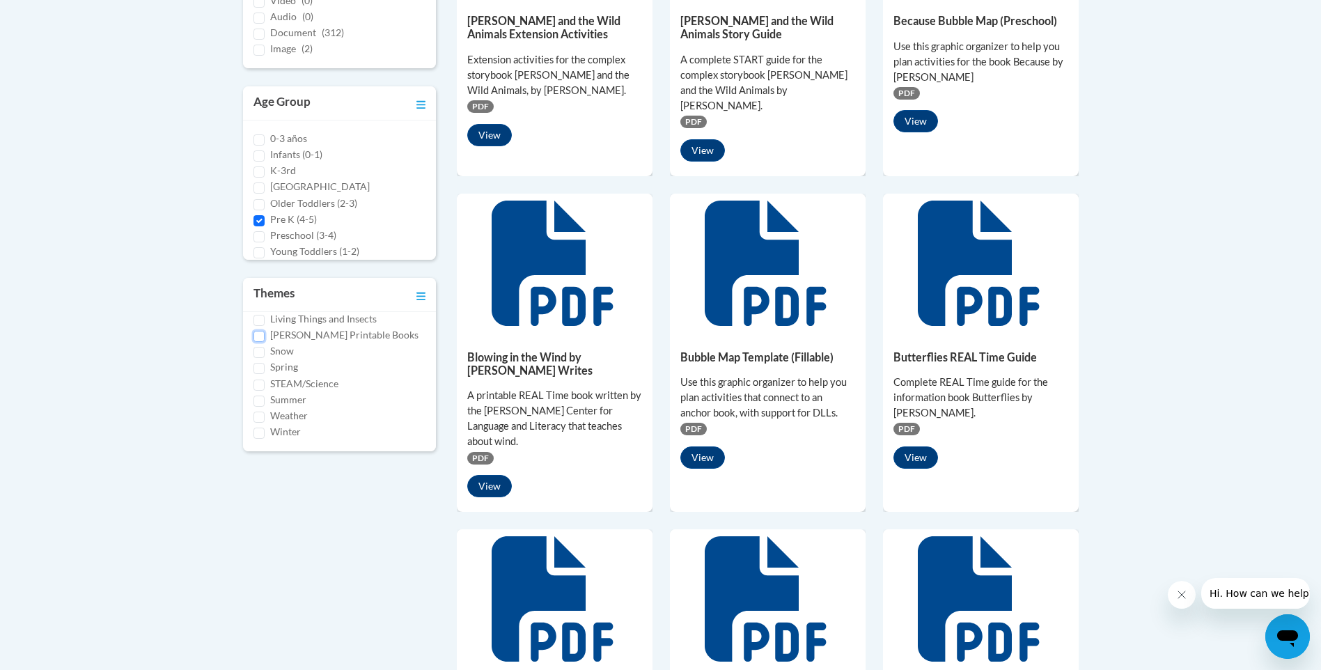
click at [263, 334] on input "[PERSON_NAME] Printable Books" at bounding box center [258, 336] width 11 height 11
checkbox input "true"
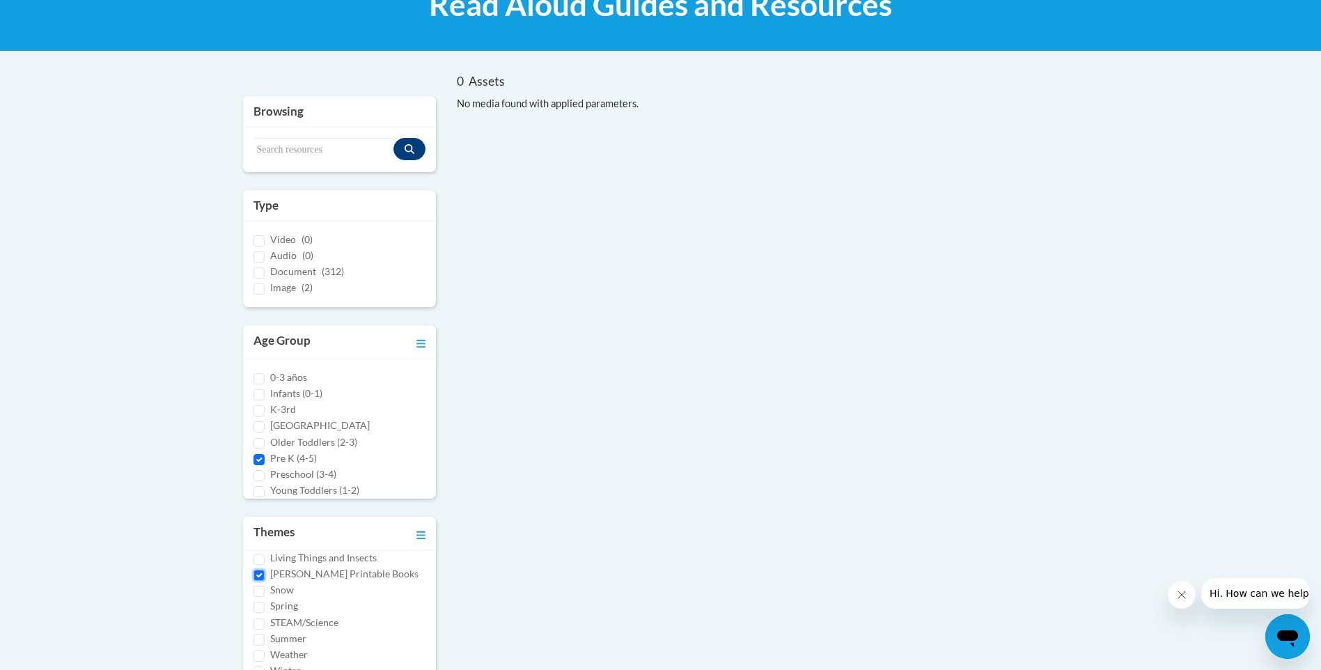
scroll to position [209, 0]
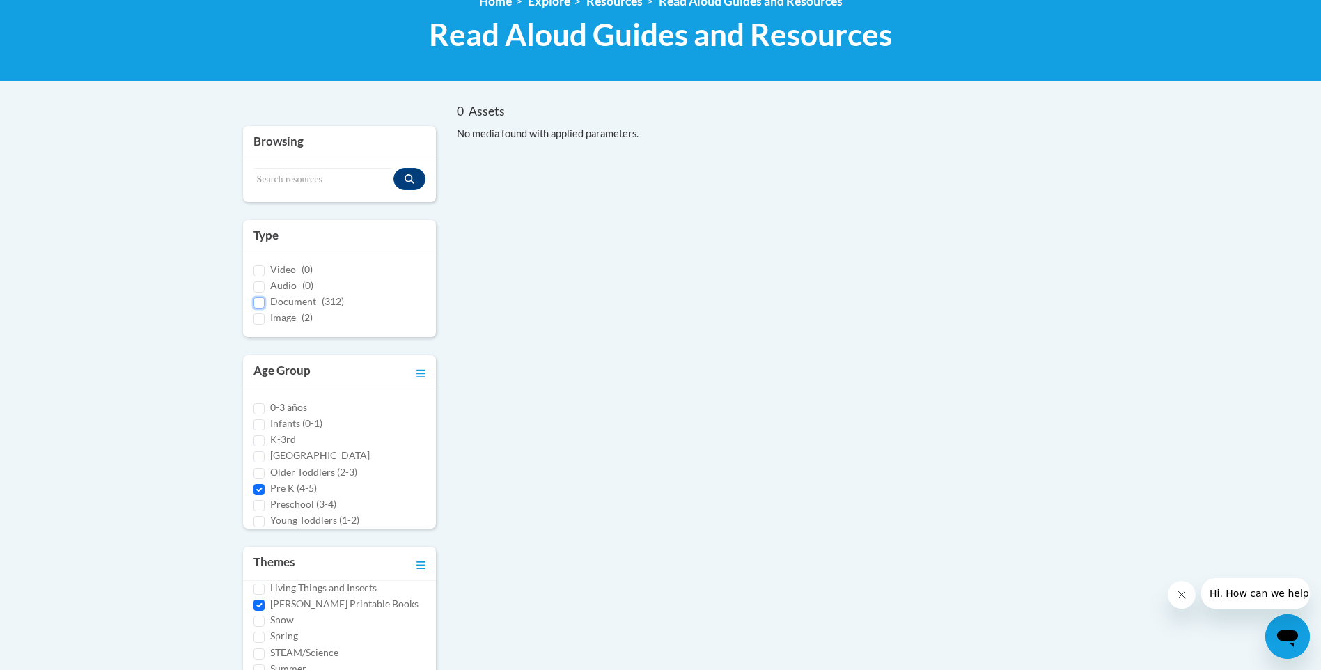
click at [260, 299] on input "Document (312)" at bounding box center [258, 302] width 11 height 11
checkbox input "true"
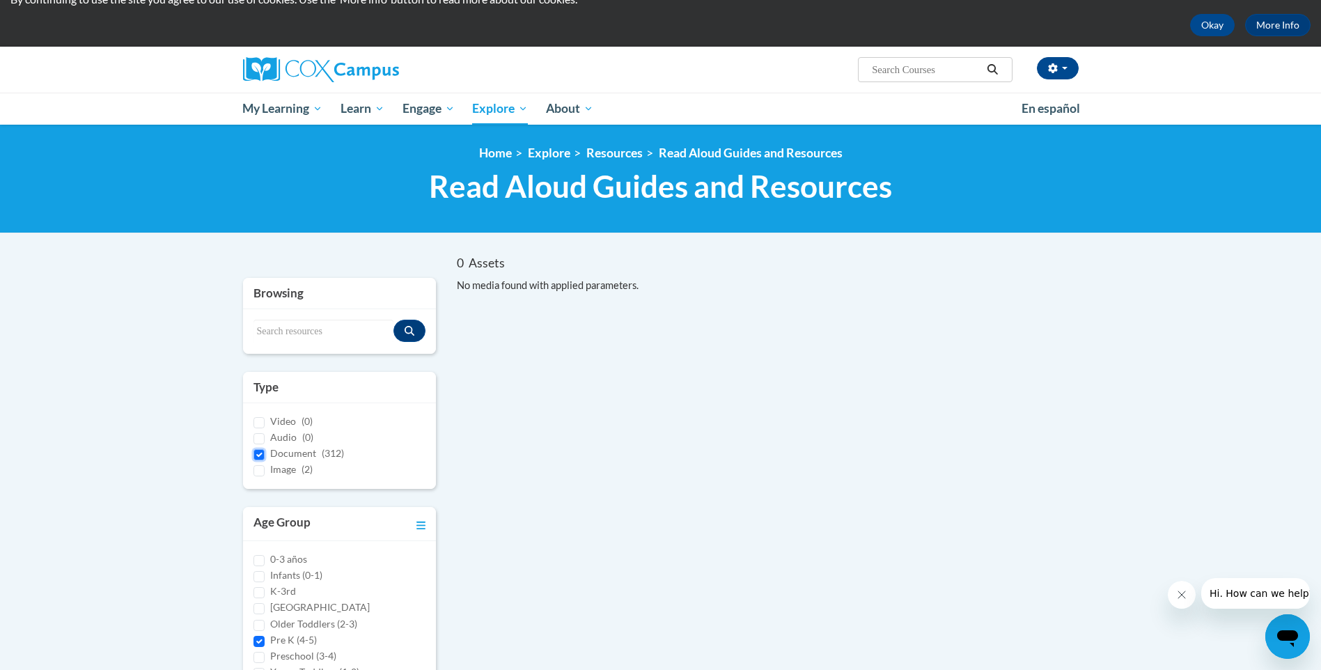
scroll to position [0, 0]
